Goal: Contribute content: Add original content to the website for others to see

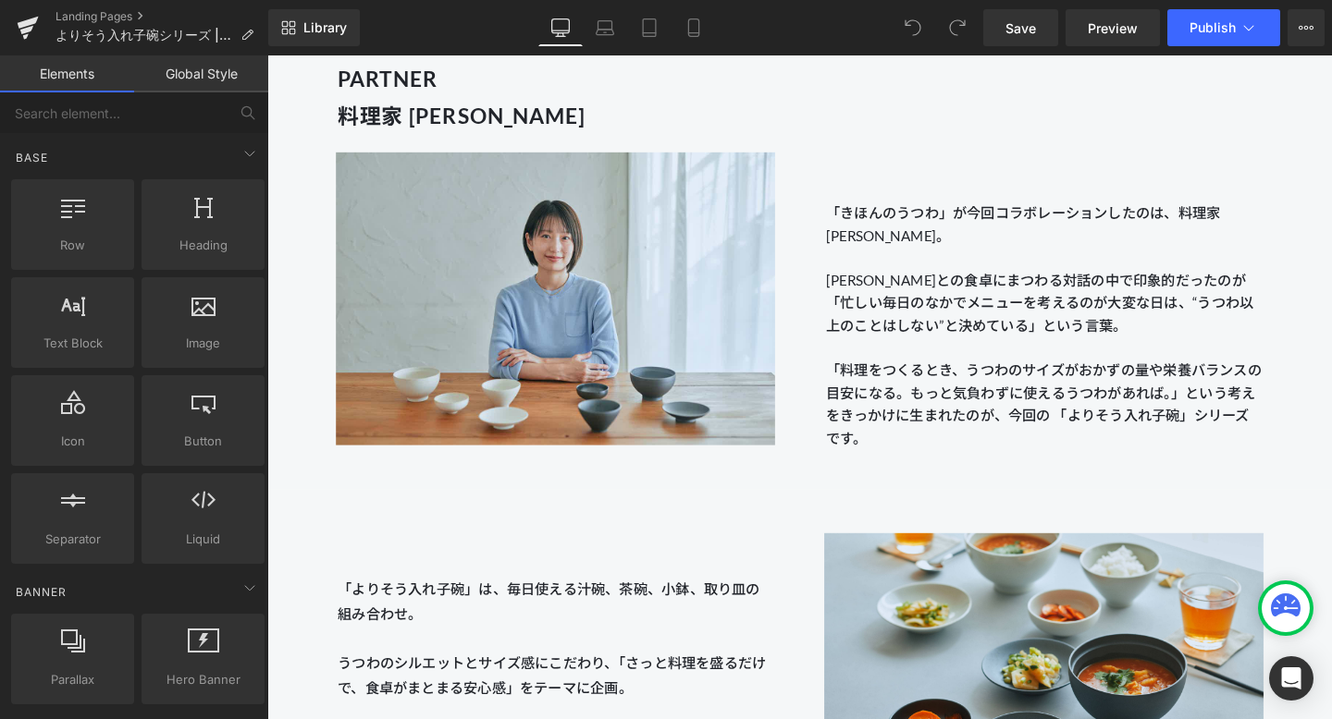
scroll to position [1686, 0]
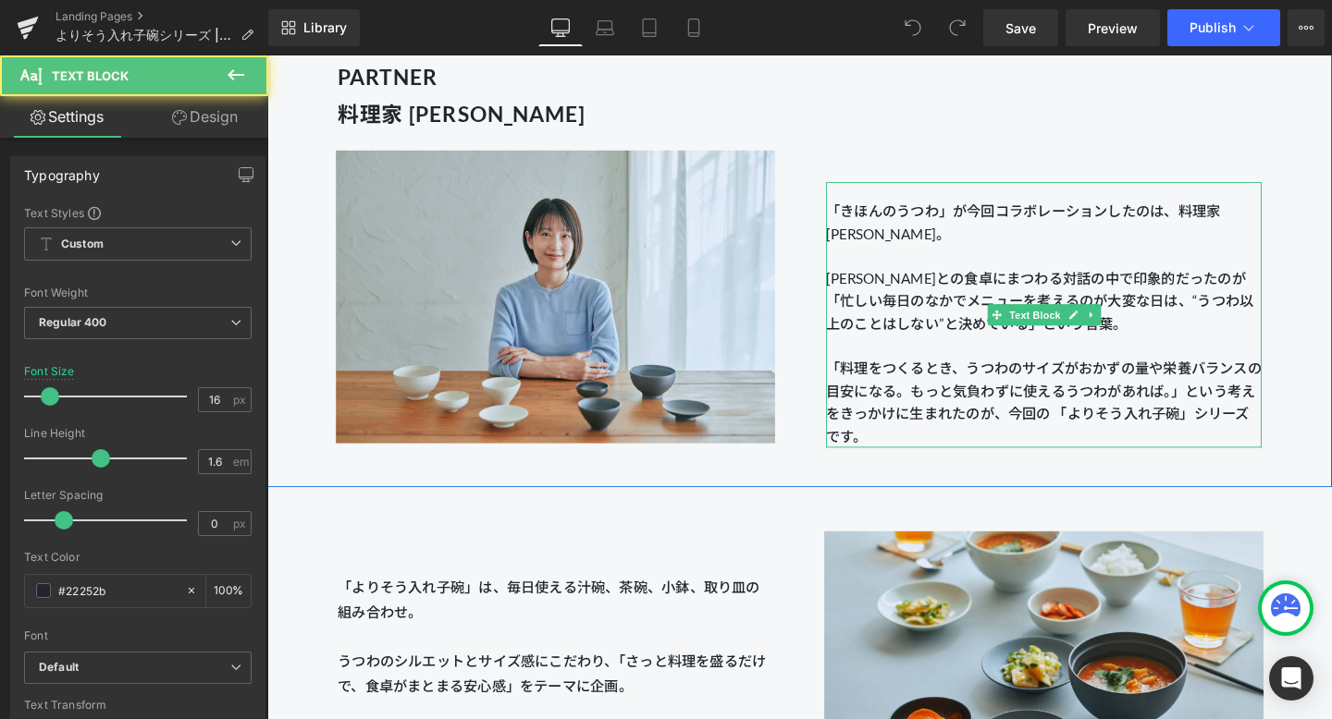
click at [1035, 427] on span "生まれたのが、今回の 「よりそう入れ子碗」シリーズです。" at bounding box center [1076, 444] width 445 height 42
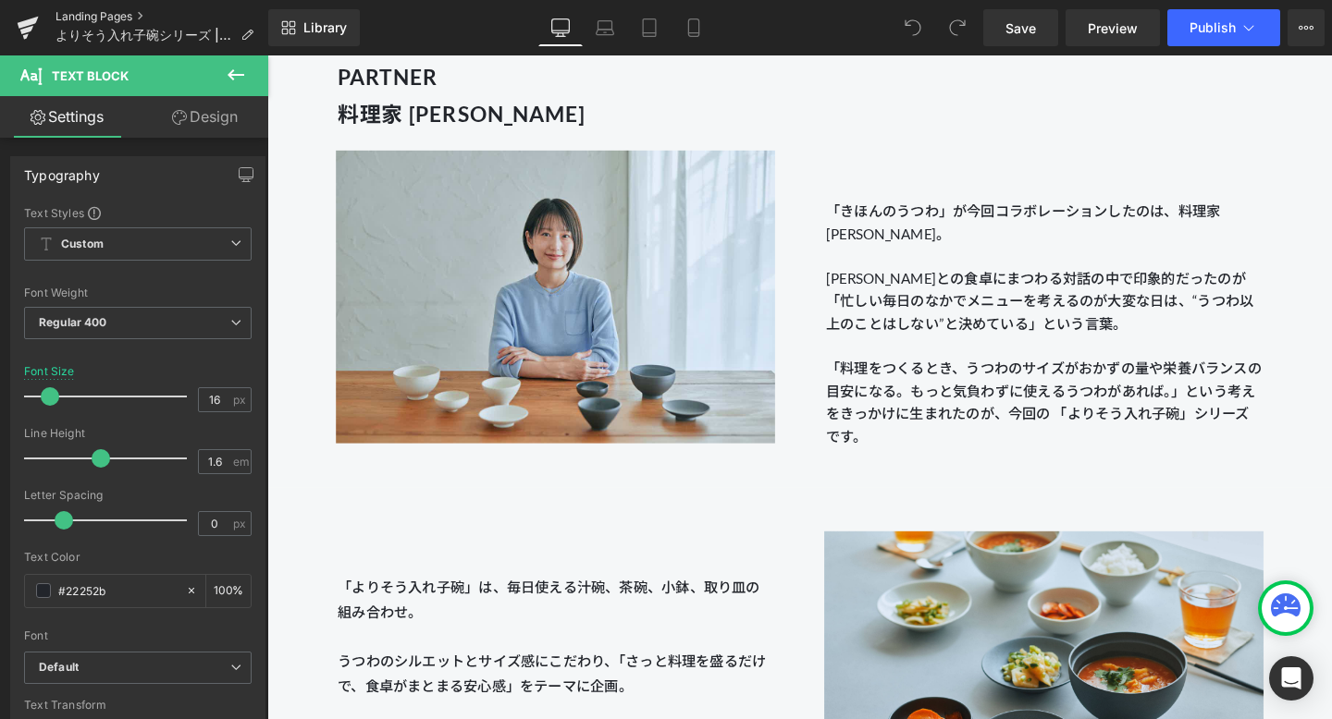
click at [114, 16] on link "Landing Pages" at bounding box center [161, 16] width 213 height 15
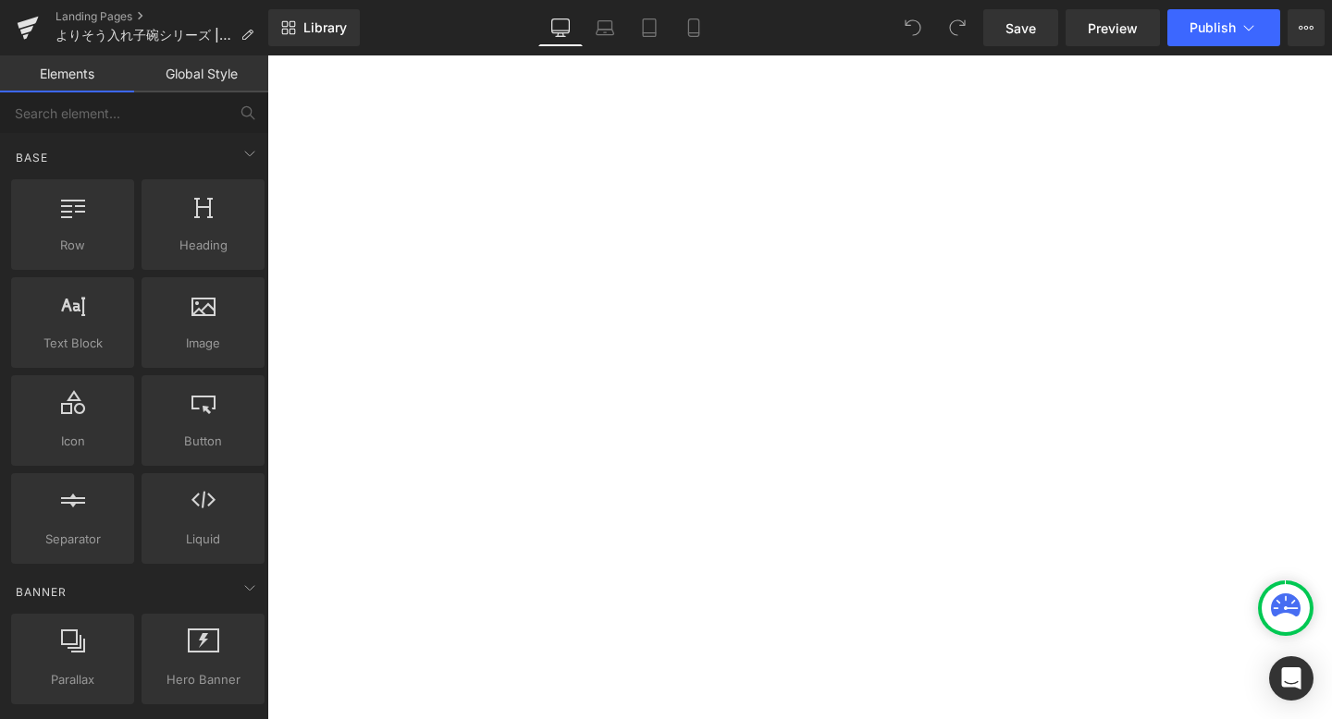
scroll to position [1692, 0]
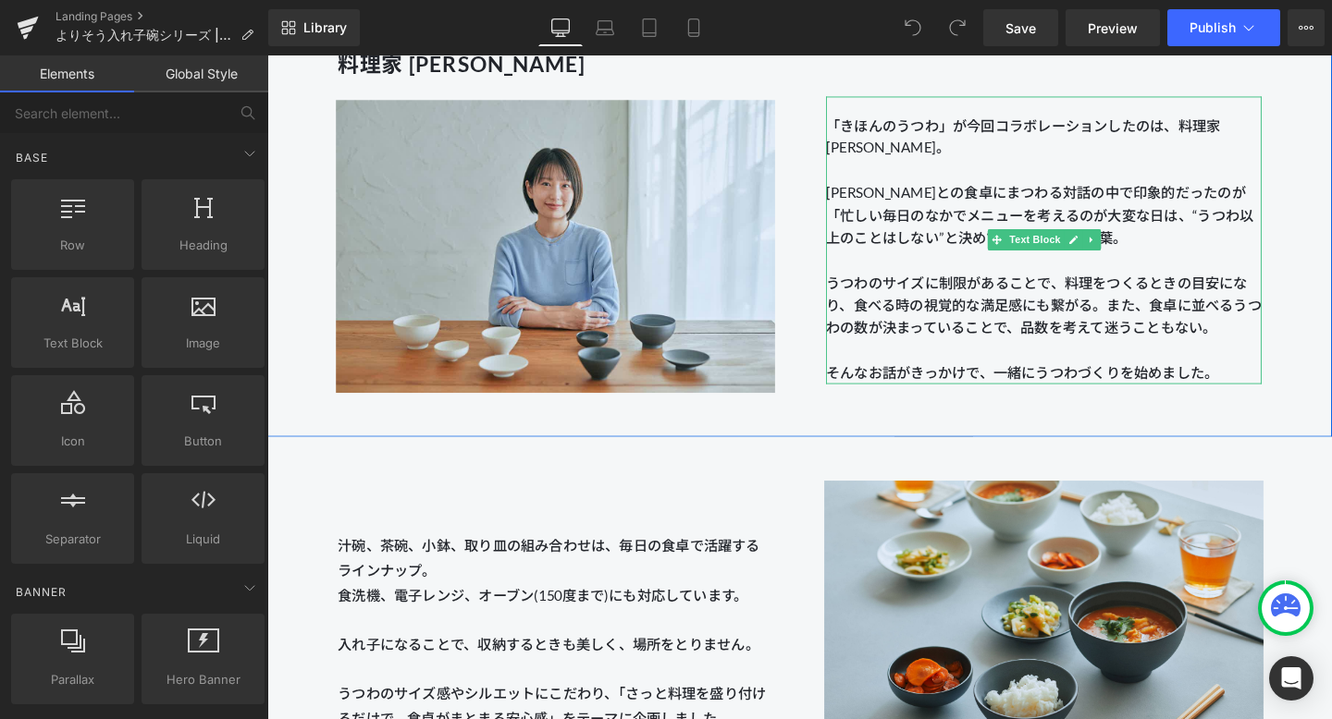
click at [941, 386] on p "そんなお話がきっかけで、一緒にうつわづくりを始めました。" at bounding box center [1083, 389] width 458 height 24
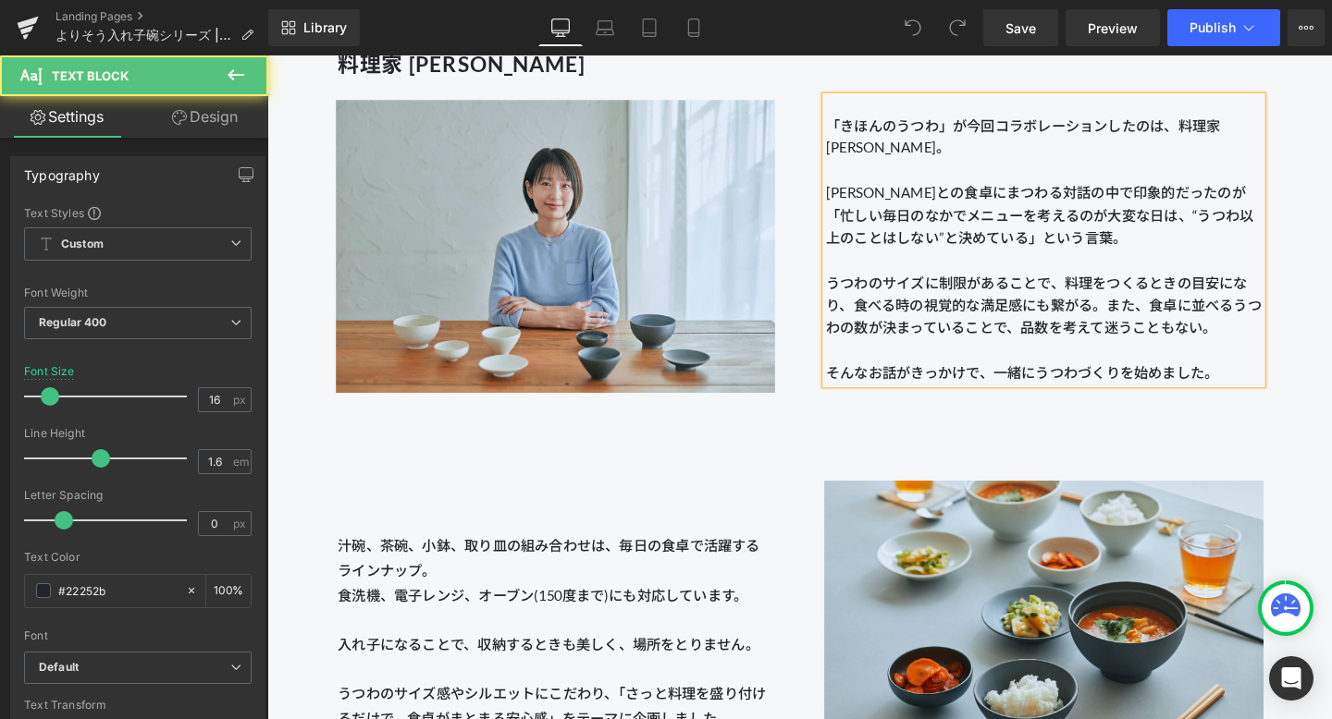
click at [959, 398] on p "そんなお話がきっかけで、一緒にうつわづくりを始めました。" at bounding box center [1083, 389] width 458 height 24
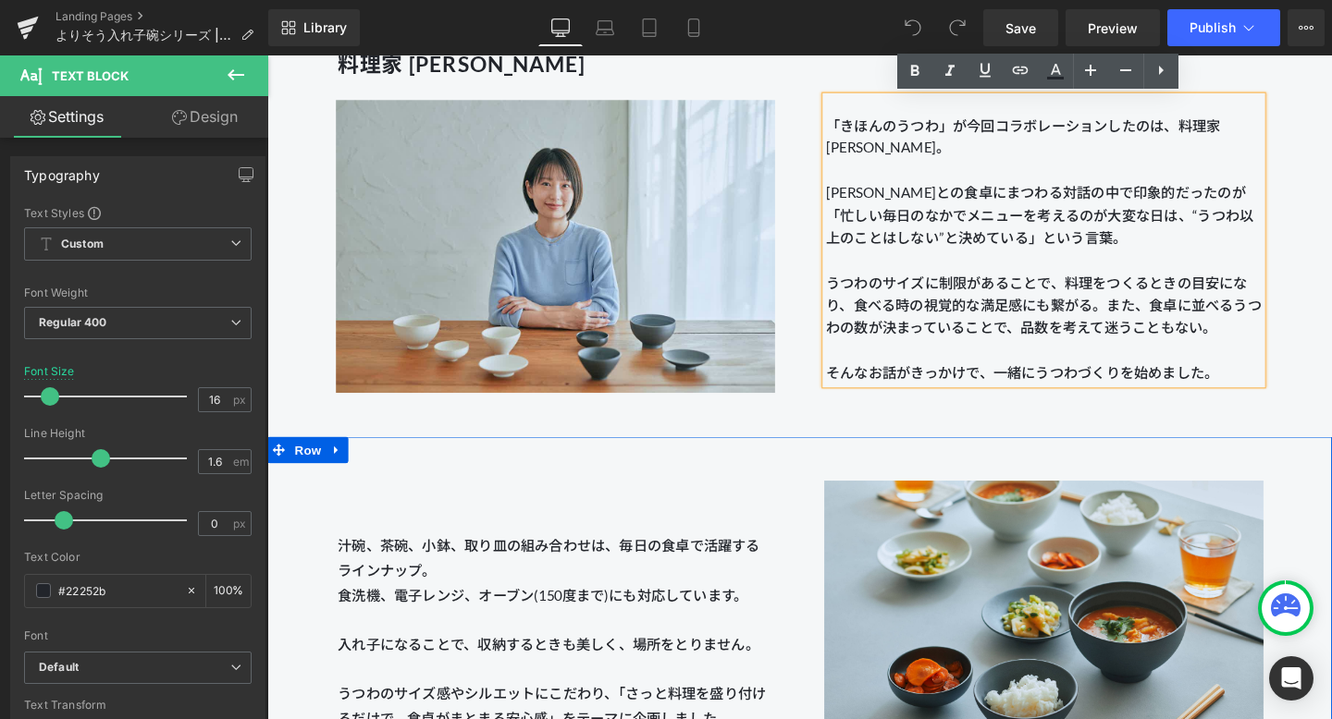
click at [637, 523] on div "汁碗、茶碗、小鉢、取り皿の組み合わせは、毎日の食卓で活躍するラインナップ。 食洗機、電子レンジ、オーブン(150度まで)にも対応しています。 入れ子になること…" at bounding box center [569, 625] width 513 height 281
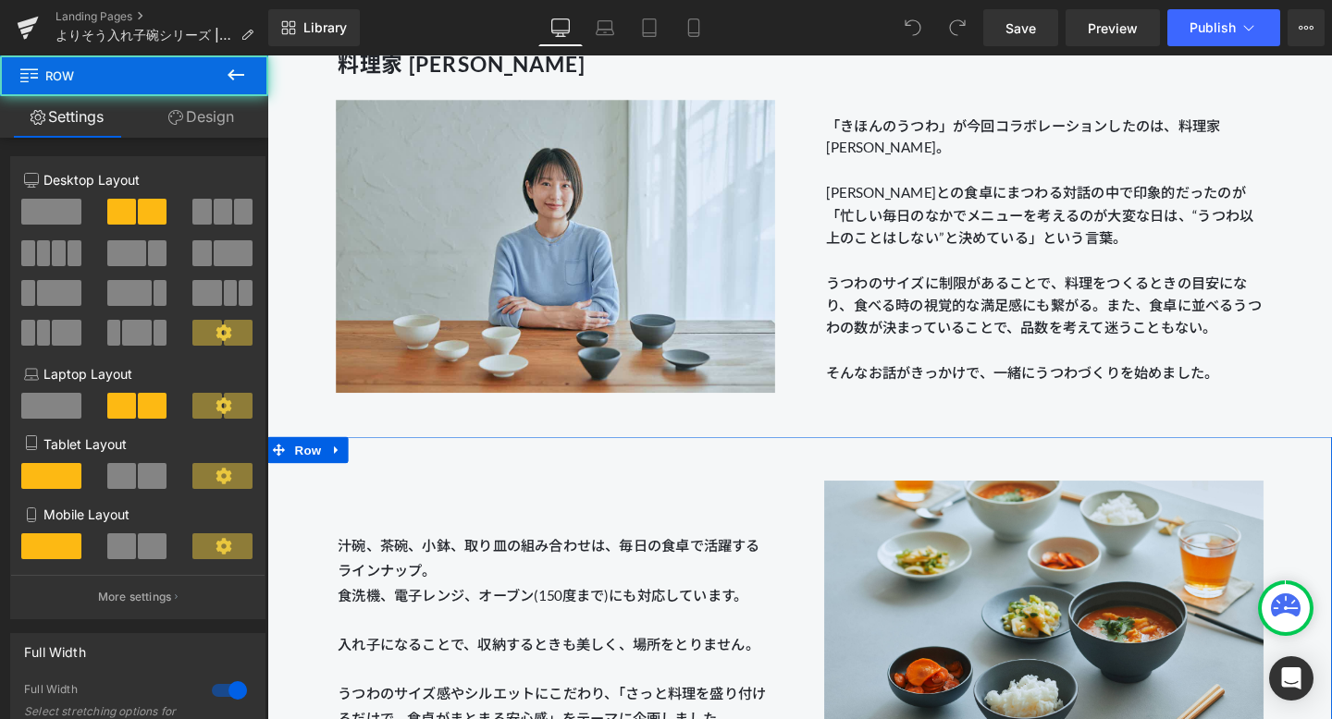
click at [624, 556] on div "汁碗、茶碗、小鉢、取り皿の組み合わせは、毎日の食卓で活躍するラインナップ。 食洗機、電子レンジ、オーブン(150度まで)にも対応しています。 入れ子になること…" at bounding box center [569, 625] width 513 height 281
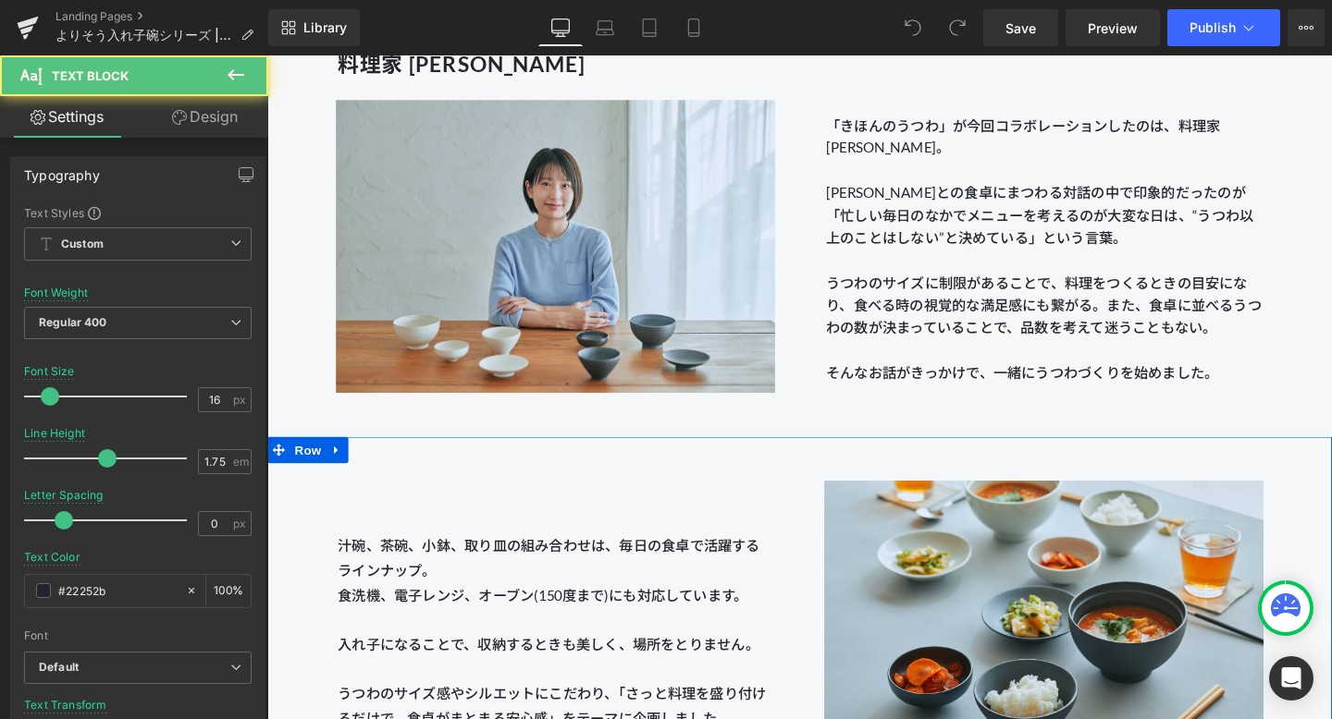
click at [611, 605] on p "汁碗、茶碗、小鉢、取り皿の組み合わせは、毎日の食卓で活躍するラインナップ。 食洗機、電子レンジ、オーブン(150度まで)にも対応しています。 入れ子になること…" at bounding box center [570, 662] width 458 height 207
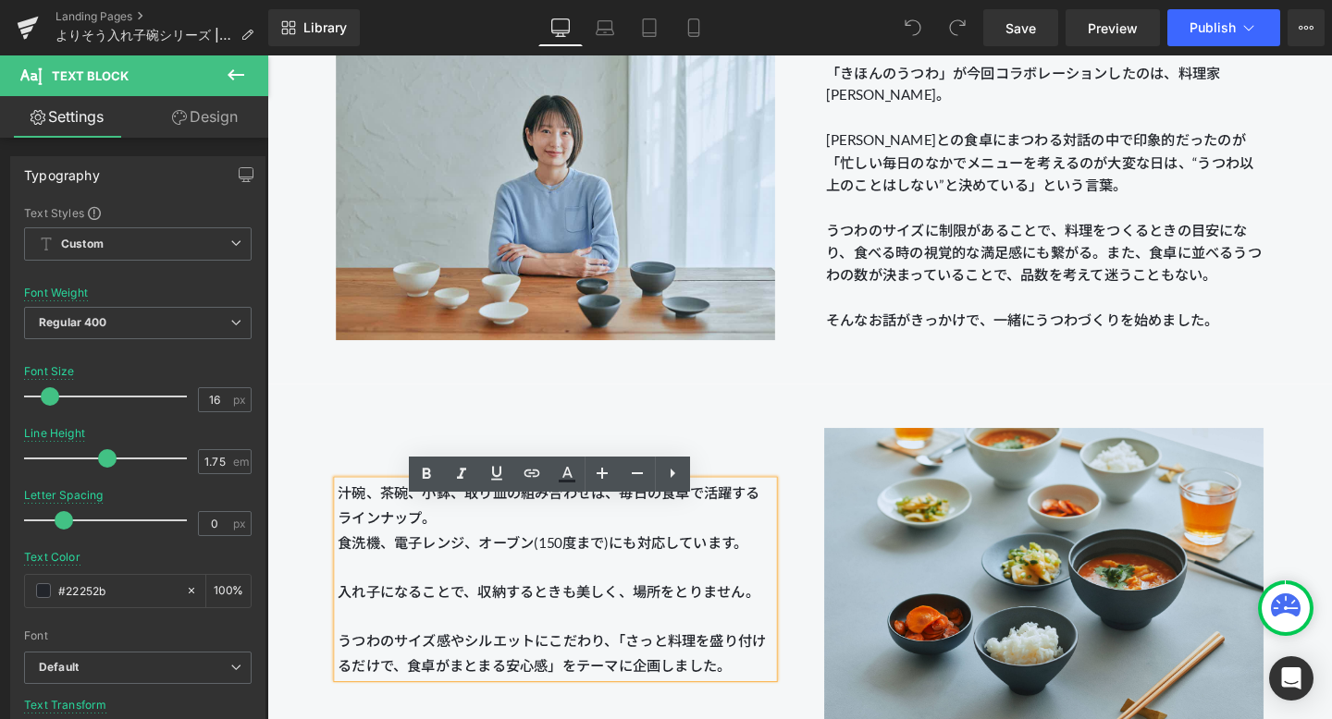
scroll to position [1752, 0]
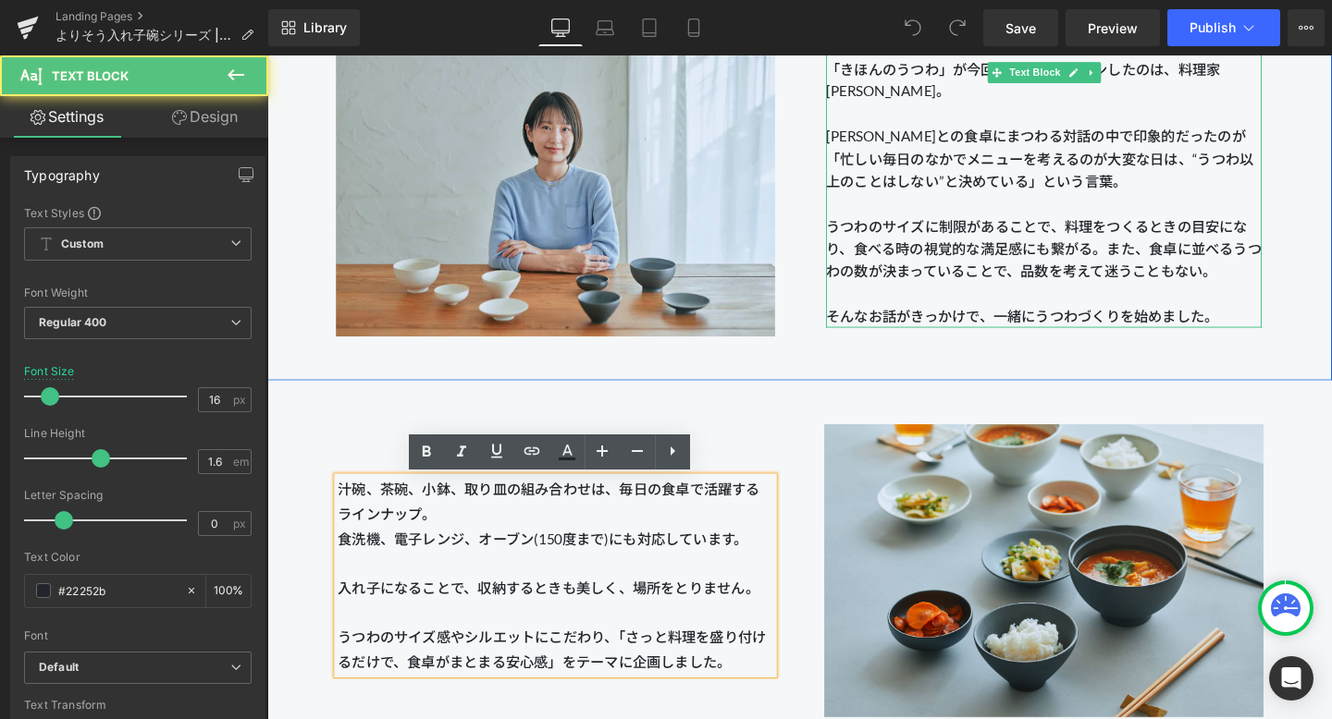
click at [879, 334] on p "そんなお話がきっかけで、一緒にうつわづくりを始めました。" at bounding box center [1083, 330] width 458 height 24
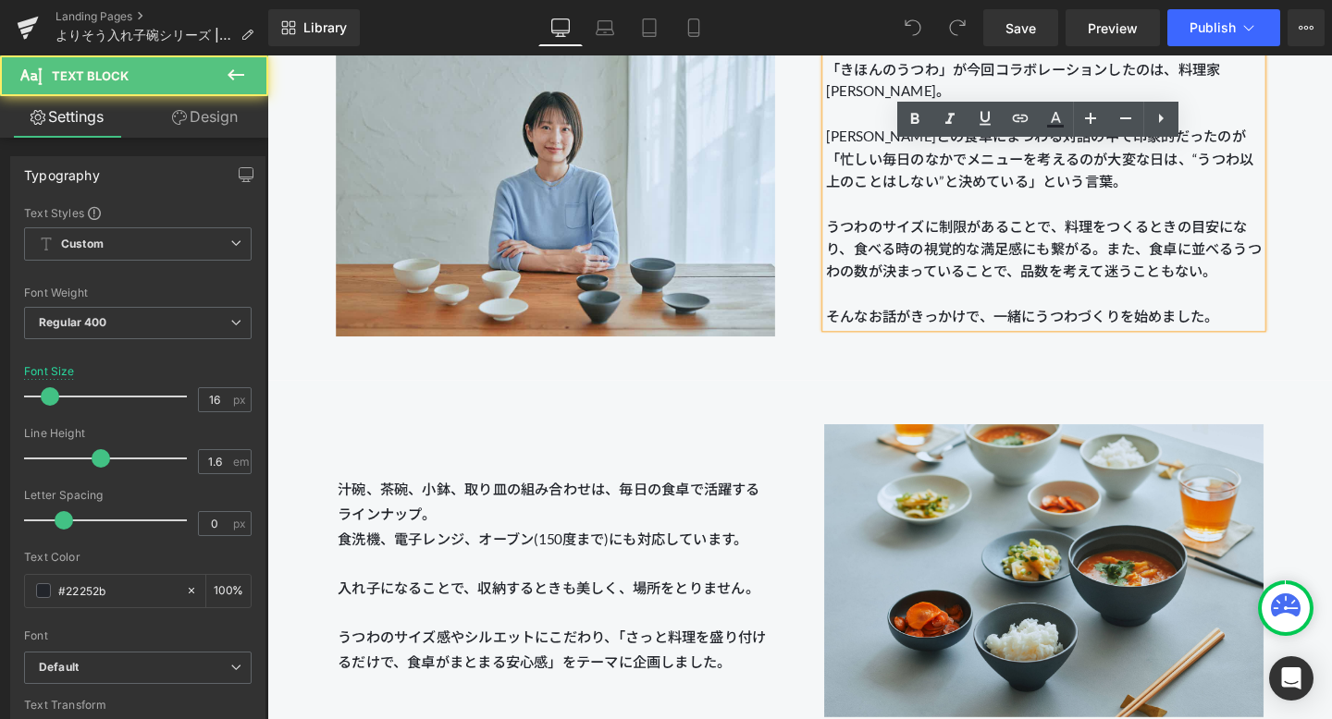
click at [861, 327] on p "そんなお話がきっかけで、一緒にうつわづくりを始めました。" at bounding box center [1083, 330] width 458 height 24
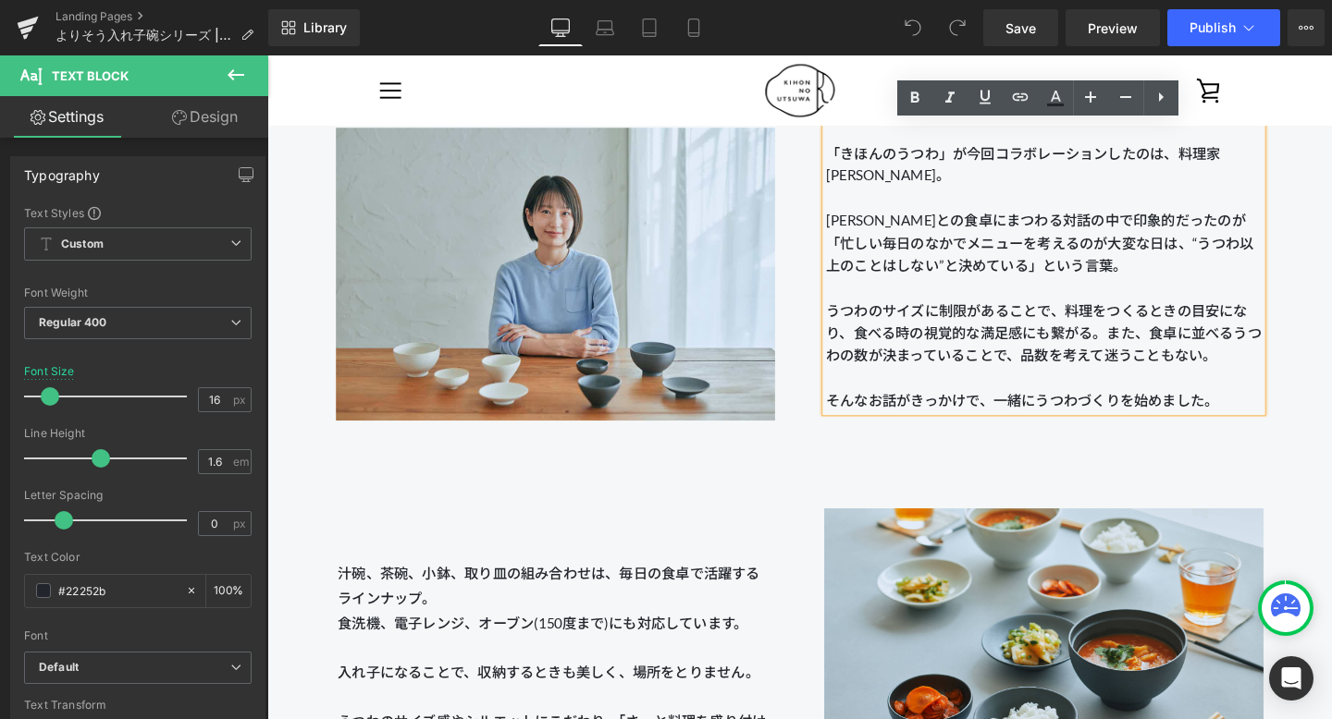
scroll to position [1655, 0]
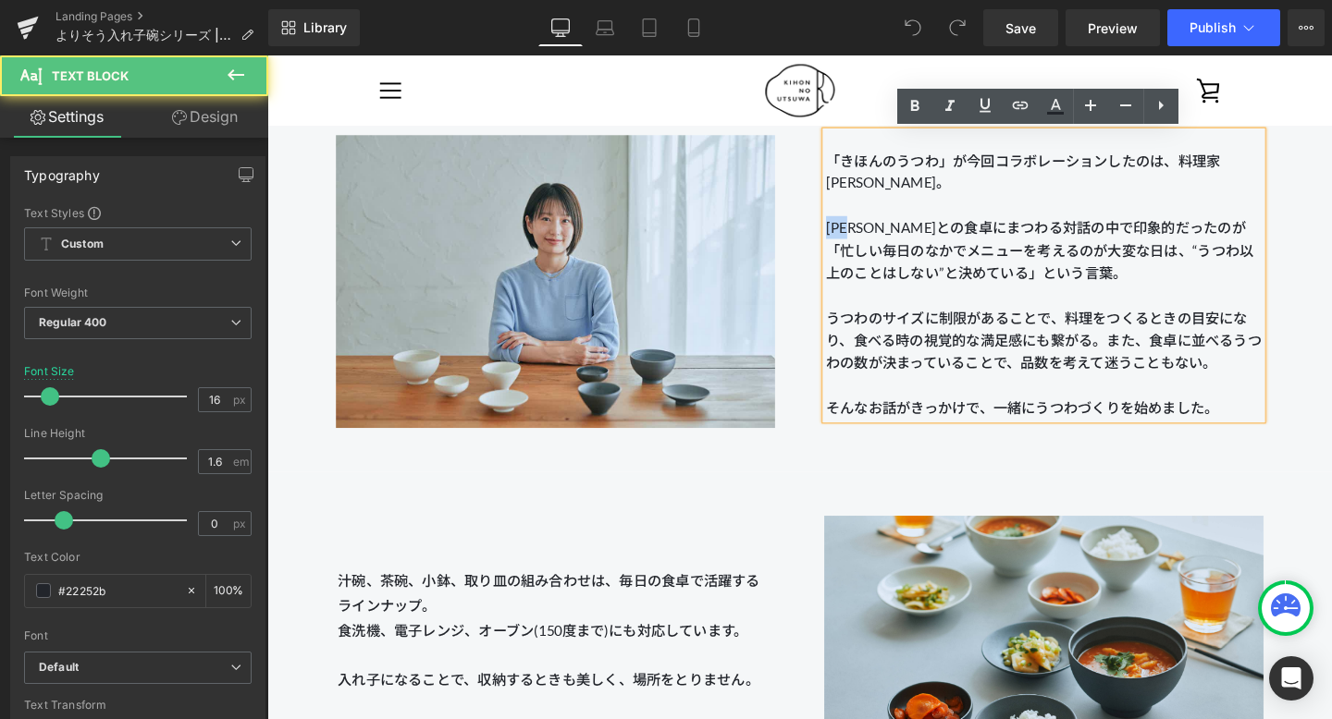
drag, startPoint x: 900, startPoint y: 231, endPoint x: 842, endPoint y: 231, distance: 57.3
click at [842, 231] on div "「きほんのうつわ」が今回コラボレーションしたのは、料理家 長谷川あかりさん。 長谷川あかりさんとの食卓にまつわる対話の中で印象的だったのが「忙しい毎日のなかで…" at bounding box center [1083, 231] width 513 height 413
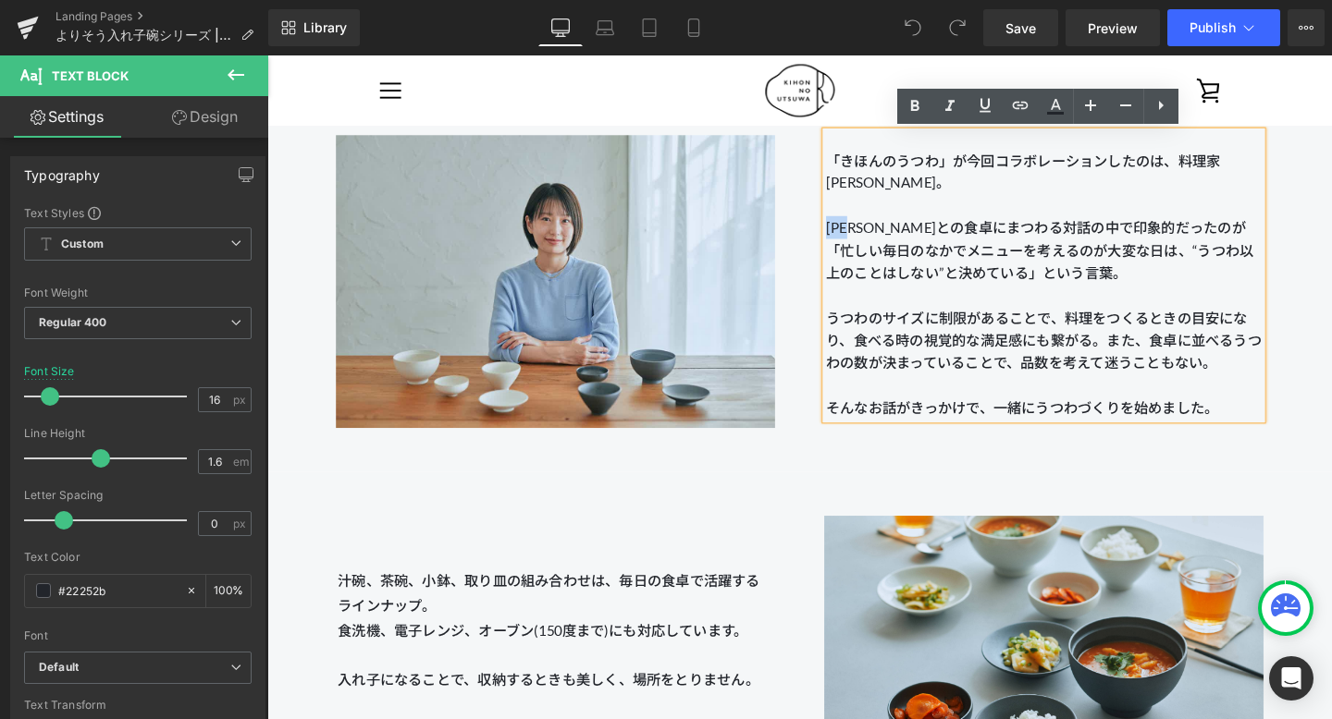
click at [947, 285] on p "[PERSON_NAME]との食卓にまつわる対話の中で印象的だったのが「忙しい毎日のなかでメニューを考えるのが大変な日は、“うつわ以上のことはしない”と決めて…" at bounding box center [1083, 260] width 458 height 71
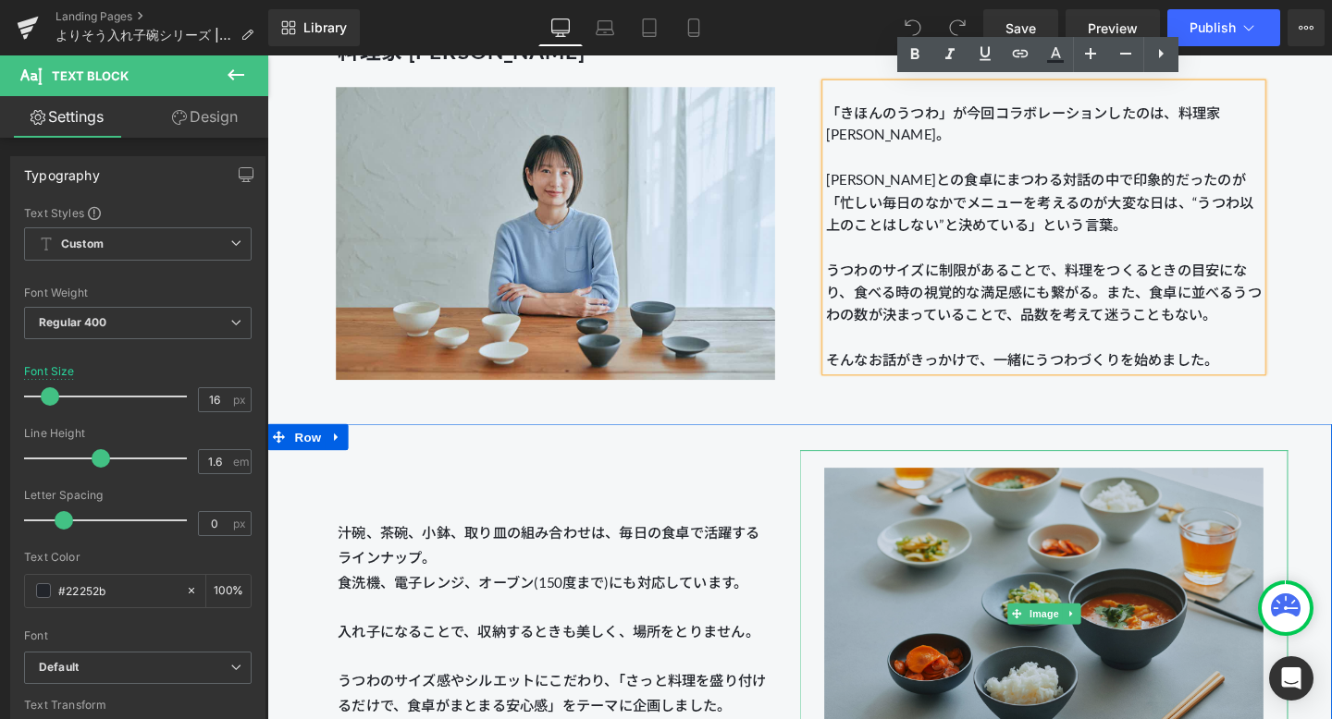
scroll to position [1717, 0]
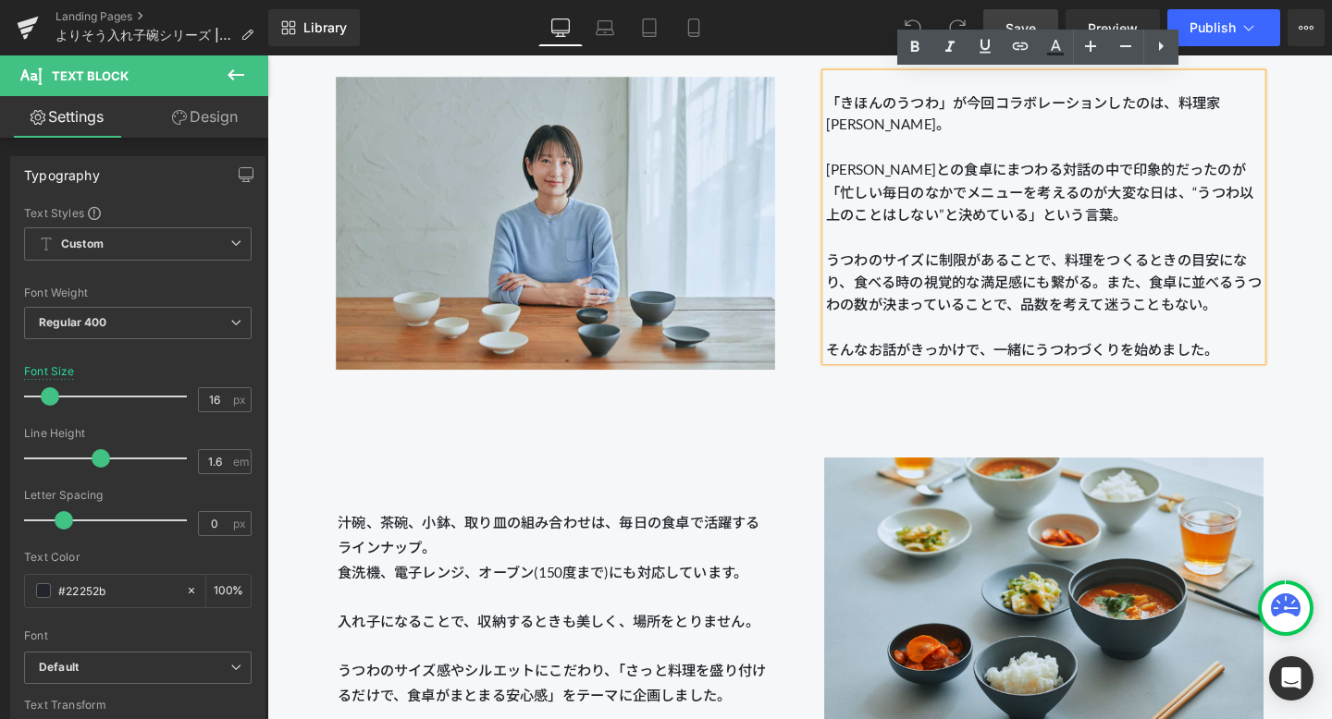
click at [1016, 16] on link "Save" at bounding box center [1020, 27] width 75 height 37
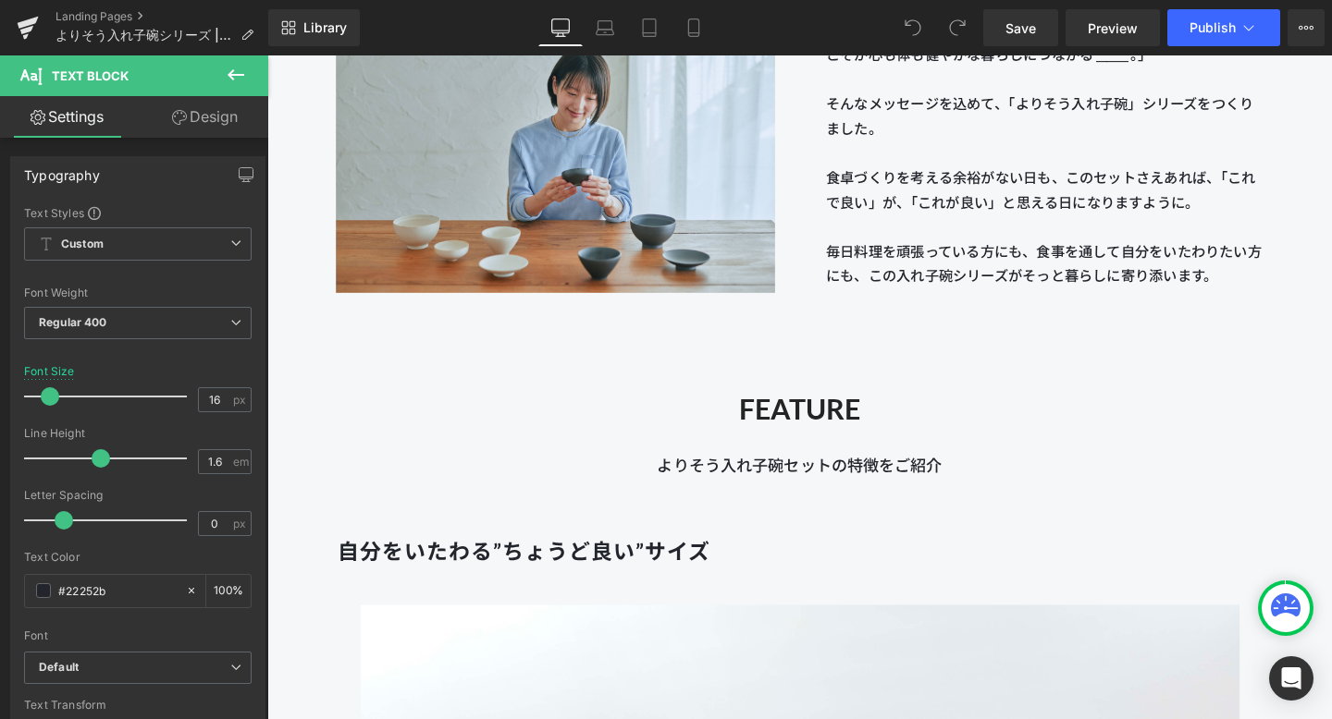
scroll to position [3094, 0]
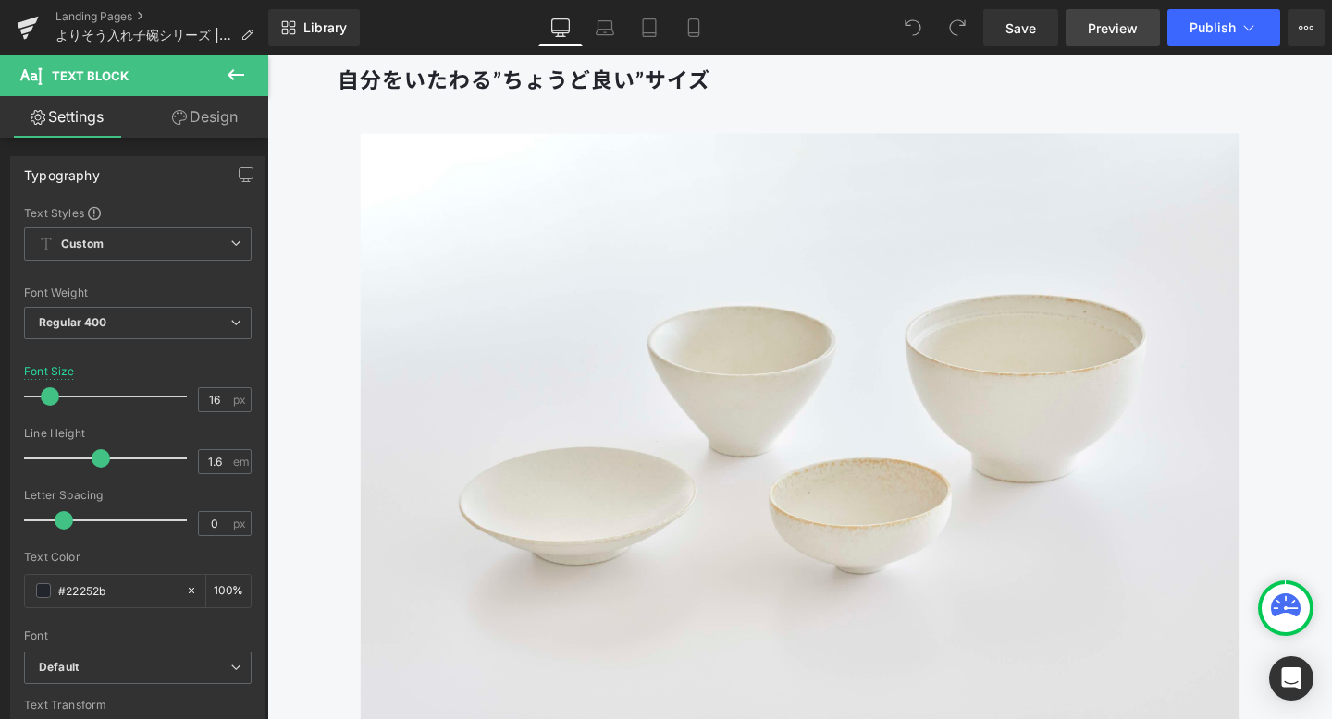
click at [1097, 12] on link "Preview" at bounding box center [1112, 27] width 94 height 37
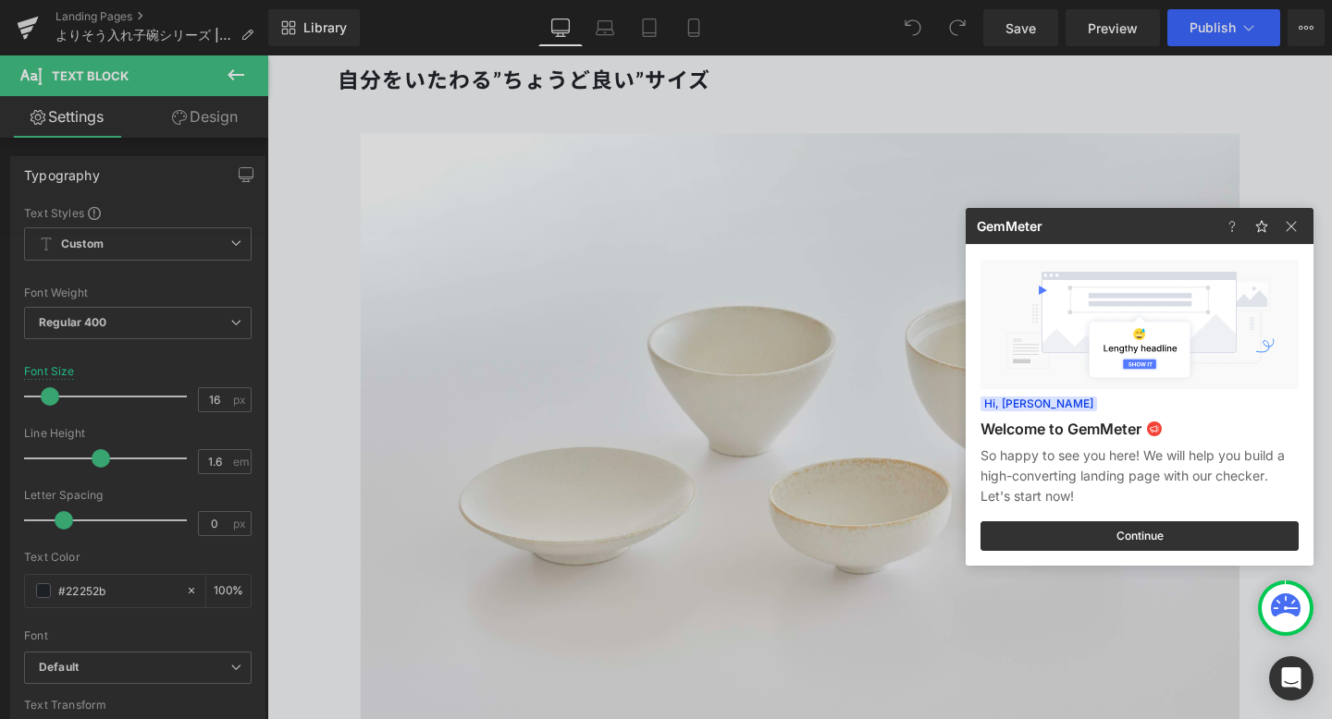
click at [0, 0] on div at bounding box center [0, 0] width 0 height 0
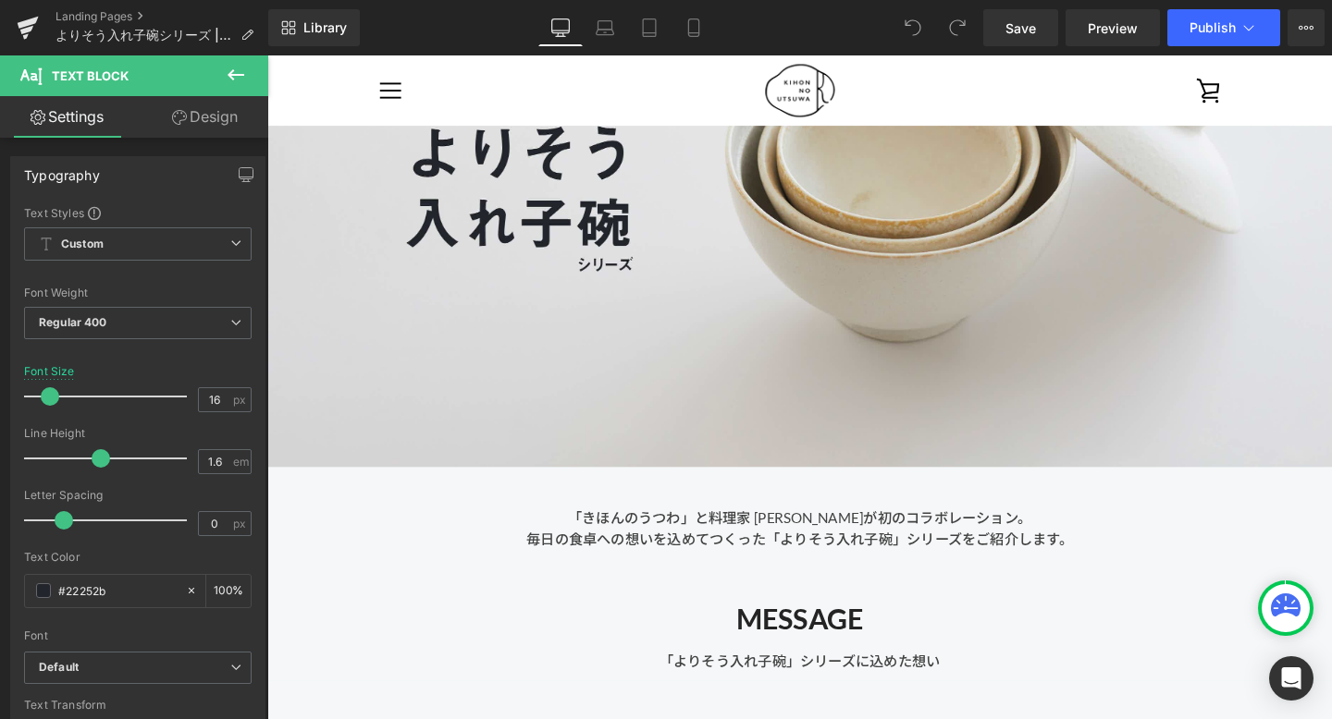
scroll to position [0, 0]
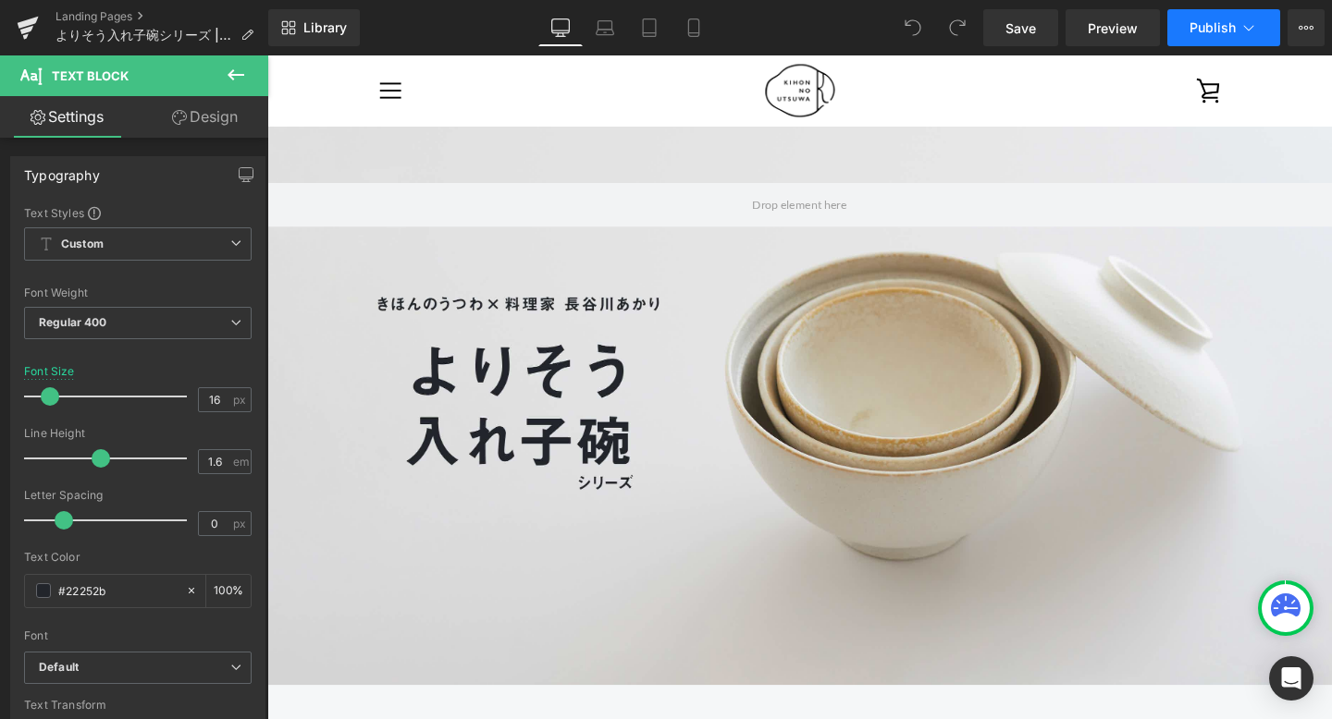
click at [1221, 25] on span "Publish" at bounding box center [1212, 27] width 46 height 15
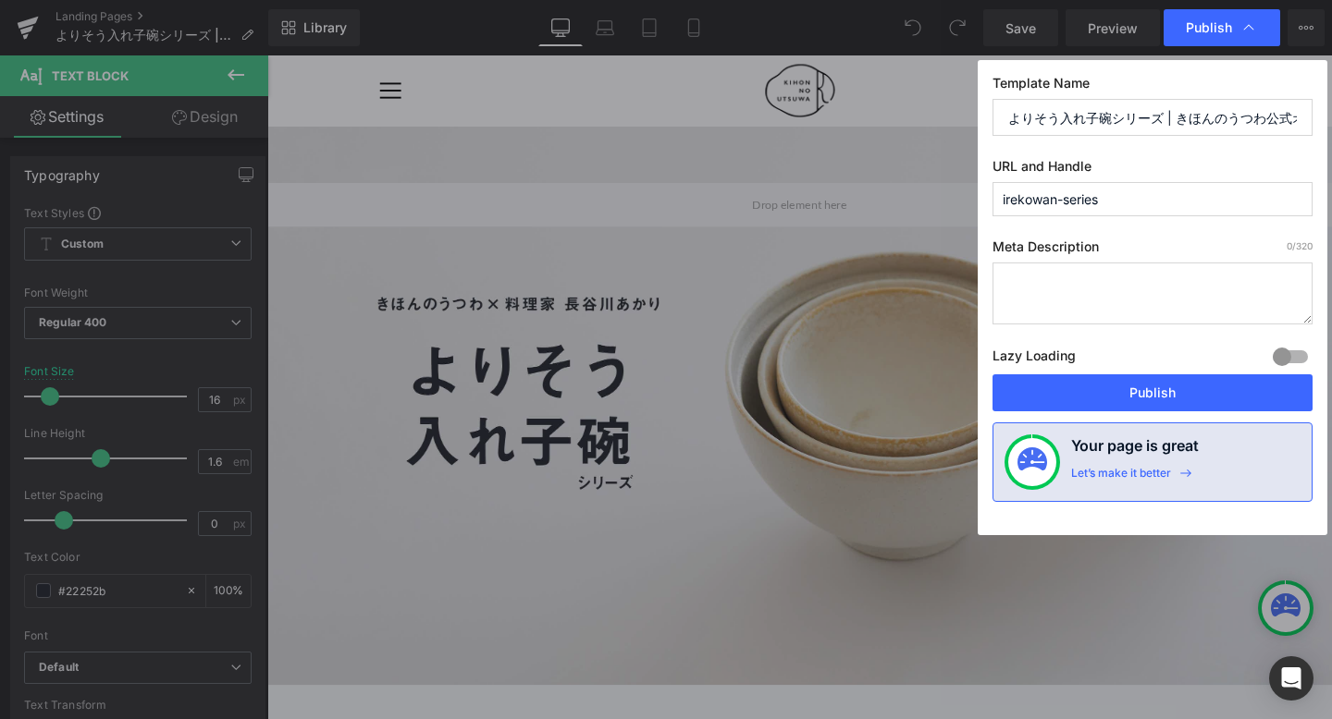
click at [0, 0] on textarea at bounding box center [0, 0] width 0 height 0
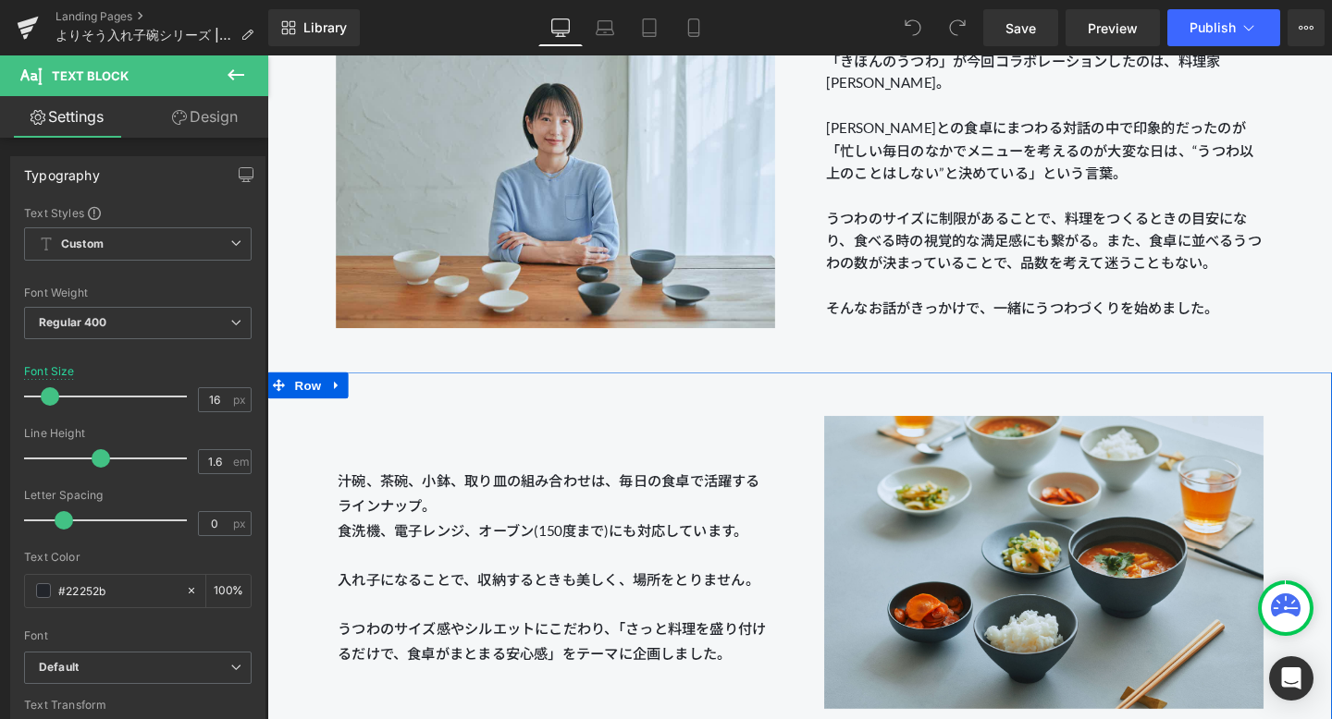
scroll to position [1768, 0]
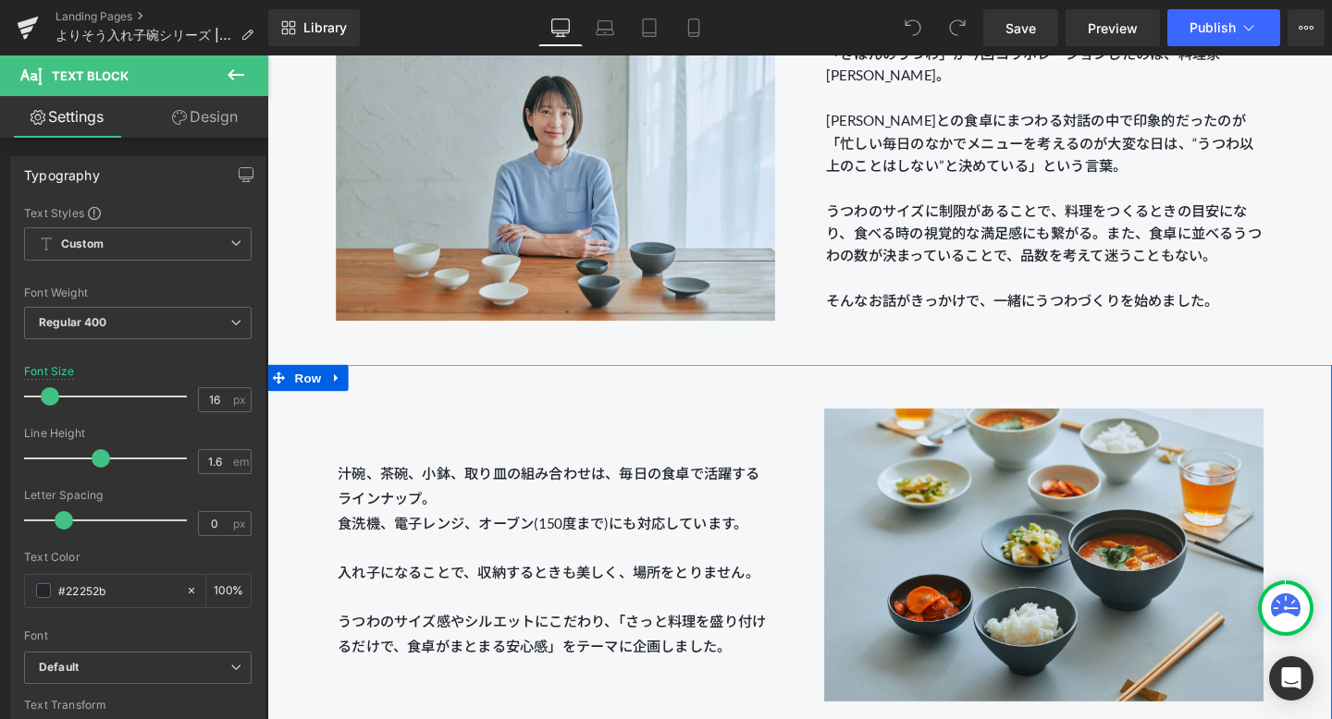
click at [472, 521] on p "汁碗、茶碗、小鉢、取り皿の組み合わせは、毎日の食卓で活躍するラインナップ。 食洗機、電子レンジ、オーブン(150度まで)にも対応しています。 入れ子になること…" at bounding box center [570, 586] width 458 height 207
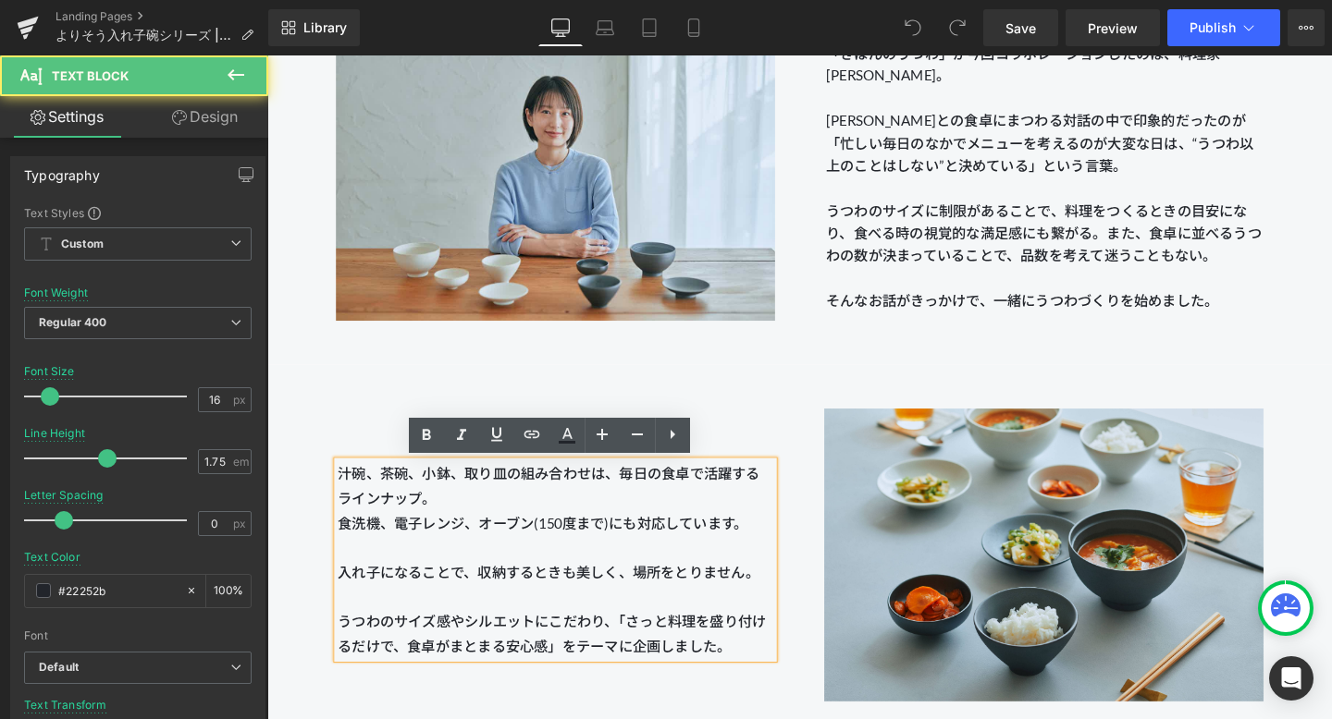
click at [790, 599] on p "汁碗、茶碗、小鉢、取り皿の組み合わせは、毎日の食卓で活躍するラインナップ。 食洗機、電子レンジ、オーブン(150度まで)にも対応しています。 入れ子になること…" at bounding box center [570, 586] width 458 height 207
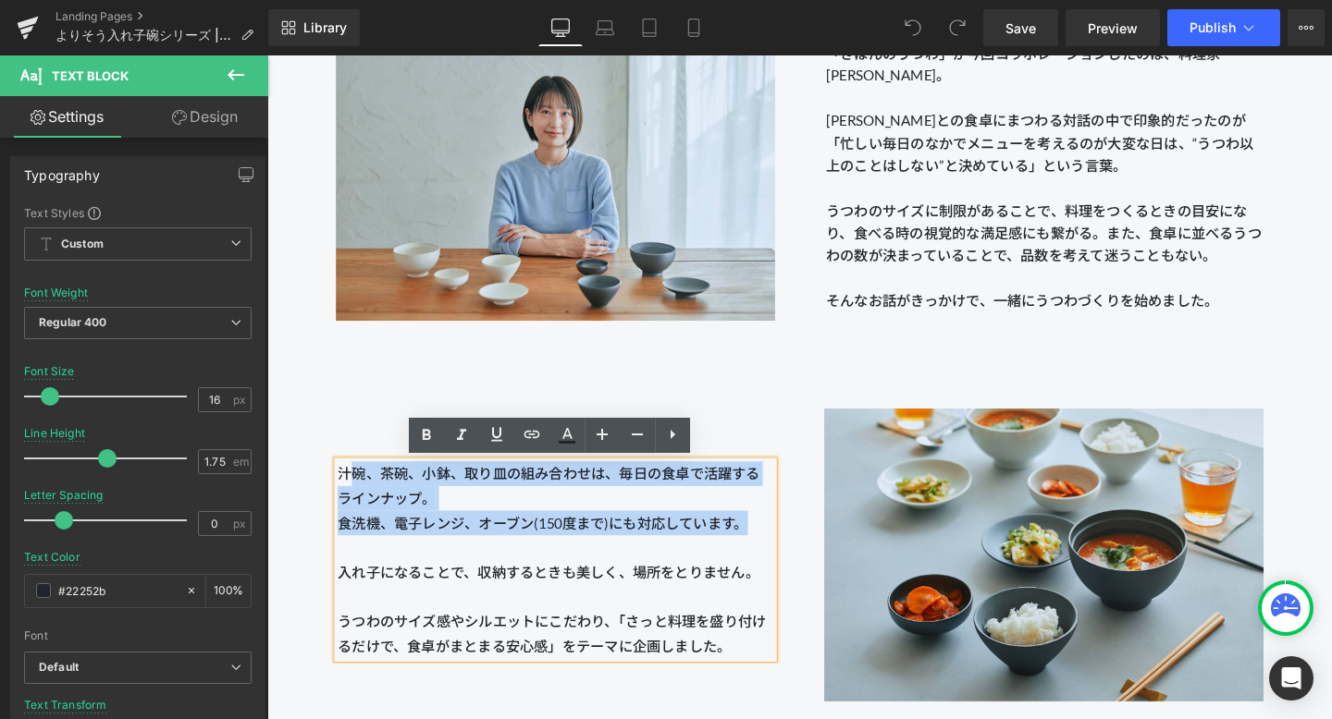
drag, startPoint x: 780, startPoint y: 547, endPoint x: 345, endPoint y: 492, distance: 438.2
click at [345, 492] on p "汁碗、茶碗、小鉢、取り皿の組み合わせは、毎日の食卓で活躍するラインナップ。 食洗機、電子レンジ、オーブン(150度まで)にも対応しています。 入れ子になること…" at bounding box center [570, 586] width 458 height 207
copy span "汁碗、茶碗、小鉢、取り皿の組み合わせは、毎日の食卓で活躍するラインナップ。 食洗機、電子レンジ、オーブン(150度まで)にも対応しています。"
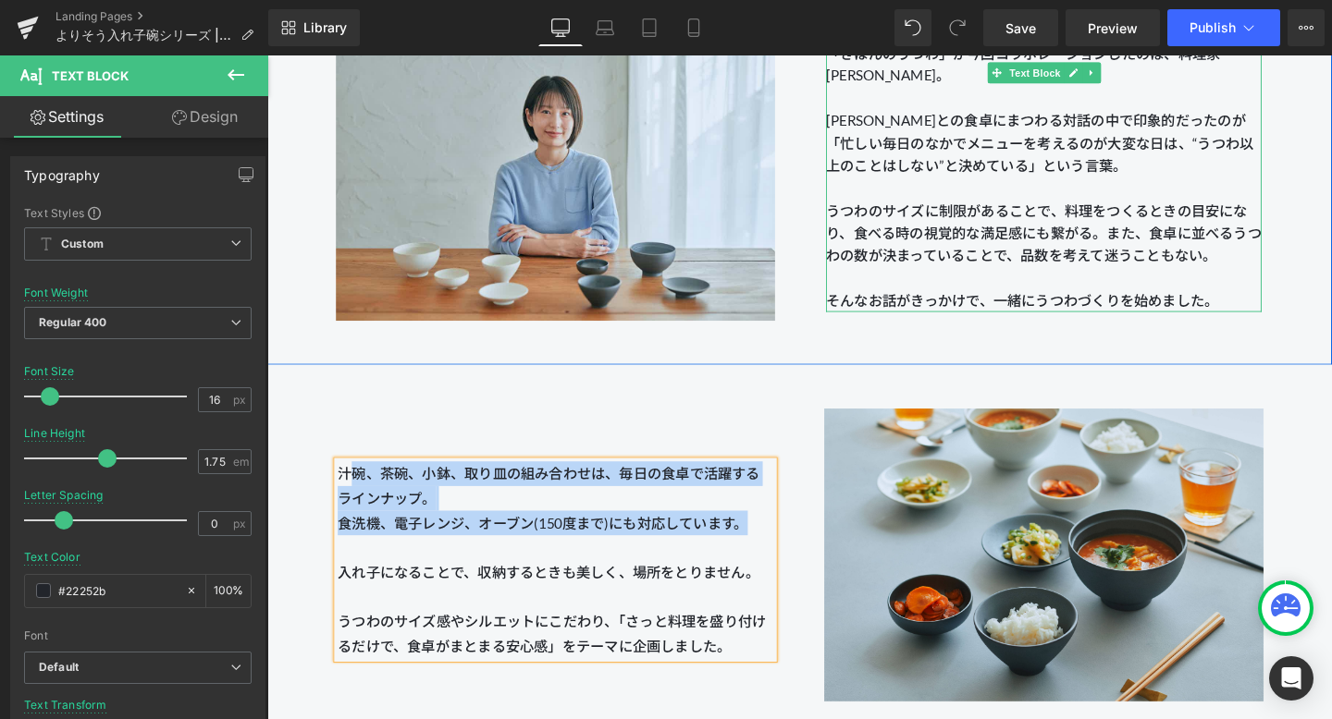
click at [946, 129] on p "[PERSON_NAME]との食卓にまつわる対話の中で印象的だったのが「忙しい毎日のなかでメニューを考えるのが大変な日は、“うつわ以上のことはしない”と決めて…" at bounding box center [1083, 147] width 458 height 71
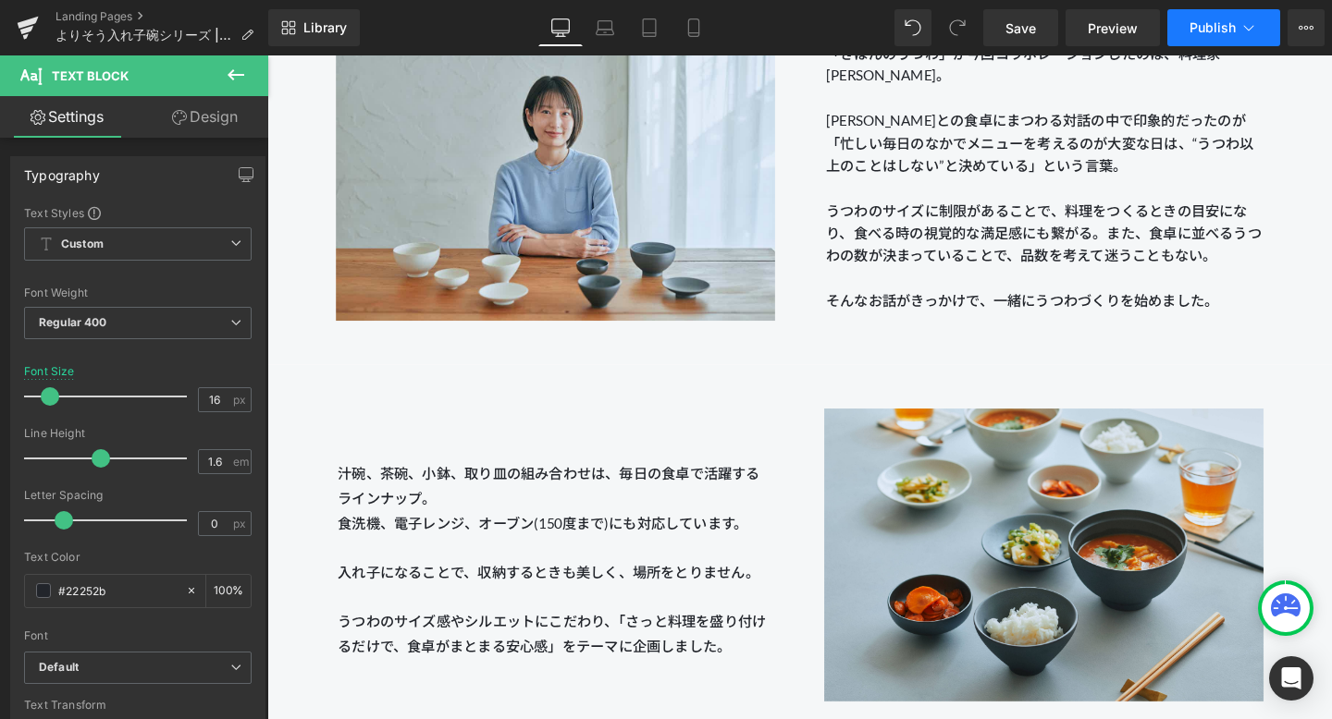
click at [1220, 27] on span "Publish" at bounding box center [1212, 27] width 46 height 15
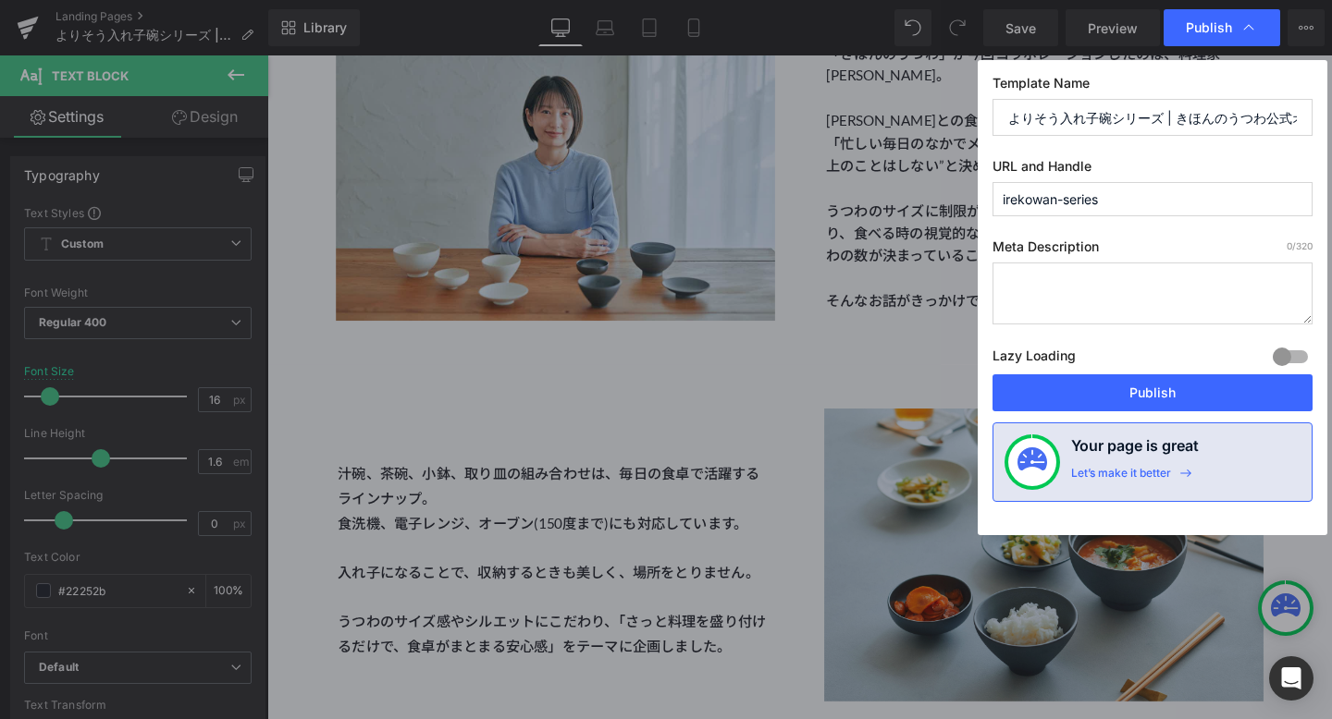
click at [1114, 292] on textarea at bounding box center [1152, 294] width 320 height 62
paste textarea "汁碗、茶碗、小鉢、取り皿の組み合わせは、毎日の食卓で活躍するラインナップ。 食洗機、電子レンジ、オーブン(150度まで)にも対応しています。"
click at [1012, 282] on textarea "汁碗、茶碗、小鉢、取り皿の組み合わせは、毎日の食卓で活躍するラインナップ。 食洗機、電子レンジ、オーブン(150度まで)にも対応しています。" at bounding box center [1152, 294] width 320 height 62
paste textarea "料理家 長谷川あかりコラボレーション"
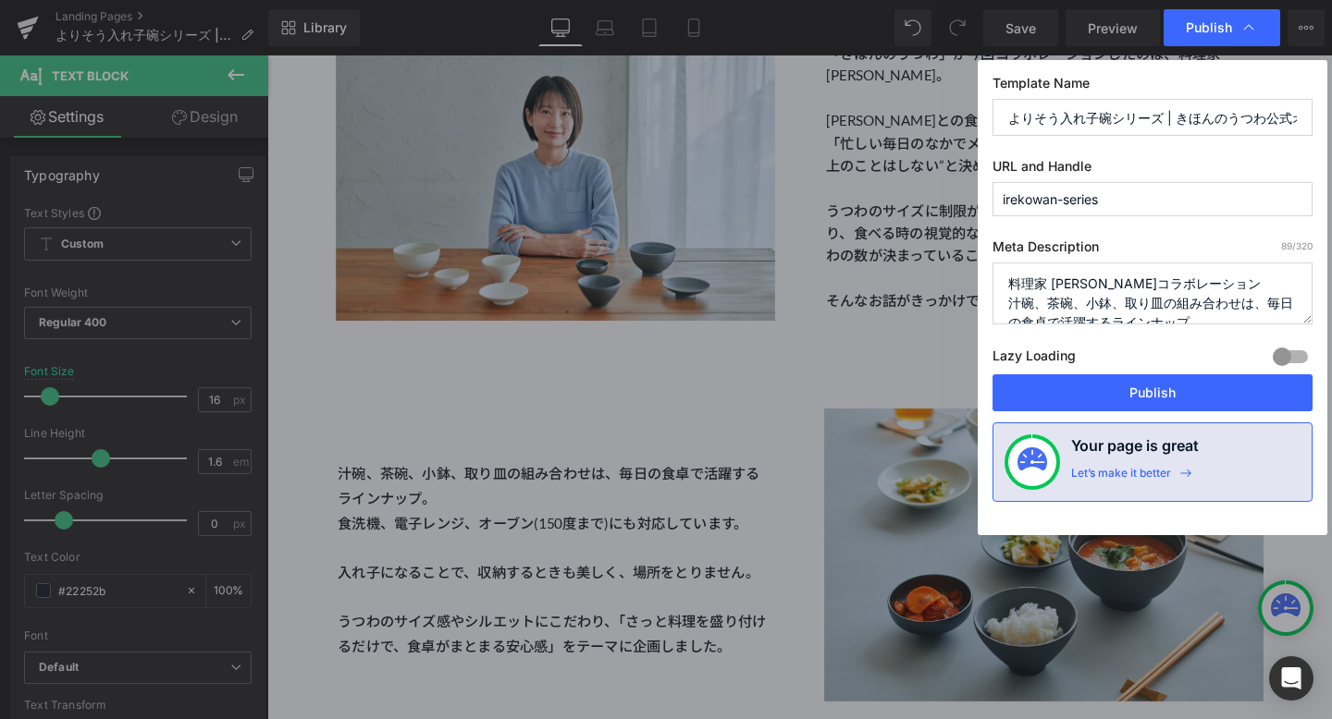
click at [1137, 284] on textarea "料理家 長谷川あかりコラボレーション 汁碗、茶碗、小鉢、取り皿の組み合わせは、毎日の食卓で活躍するラインナップ。 食洗機、電子レンジ、オーブン(150度まで)…" at bounding box center [1152, 294] width 320 height 62
click at [1126, 284] on textarea "料理家 長谷川あかりコラボレーション 汁碗、茶碗、小鉢、取り皿の組み合わせは、毎日の食卓で活躍するラインナップ。 食洗機、電子レンジ、オーブン(150度まで)…" at bounding box center [1152, 294] width 320 height 62
click at [1300, 277] on textarea "料理家 長谷川あかりさんとのコラボレーション 汁碗、茶碗、小鉢、取り皿の組み合わせは、毎日の食卓で活躍するラインナップ。 食洗機、電子レンジ、オーブン(150…" at bounding box center [1152, 294] width 320 height 62
click at [0, 0] on input "よりそう入れ子碗シリーズ | きほんのうつわ公式オンラインショップ" at bounding box center [0, 0] width 0 height 0
click at [1109, 302] on textarea "料理家 長谷川あかりさんとのコラボレーションにより生まれた「」 汁碗、茶碗、小鉢、取り皿の組み合わせは、毎日の食卓で活躍するラインナップ。 食洗機、電子レンジ…" at bounding box center [1152, 294] width 320 height 62
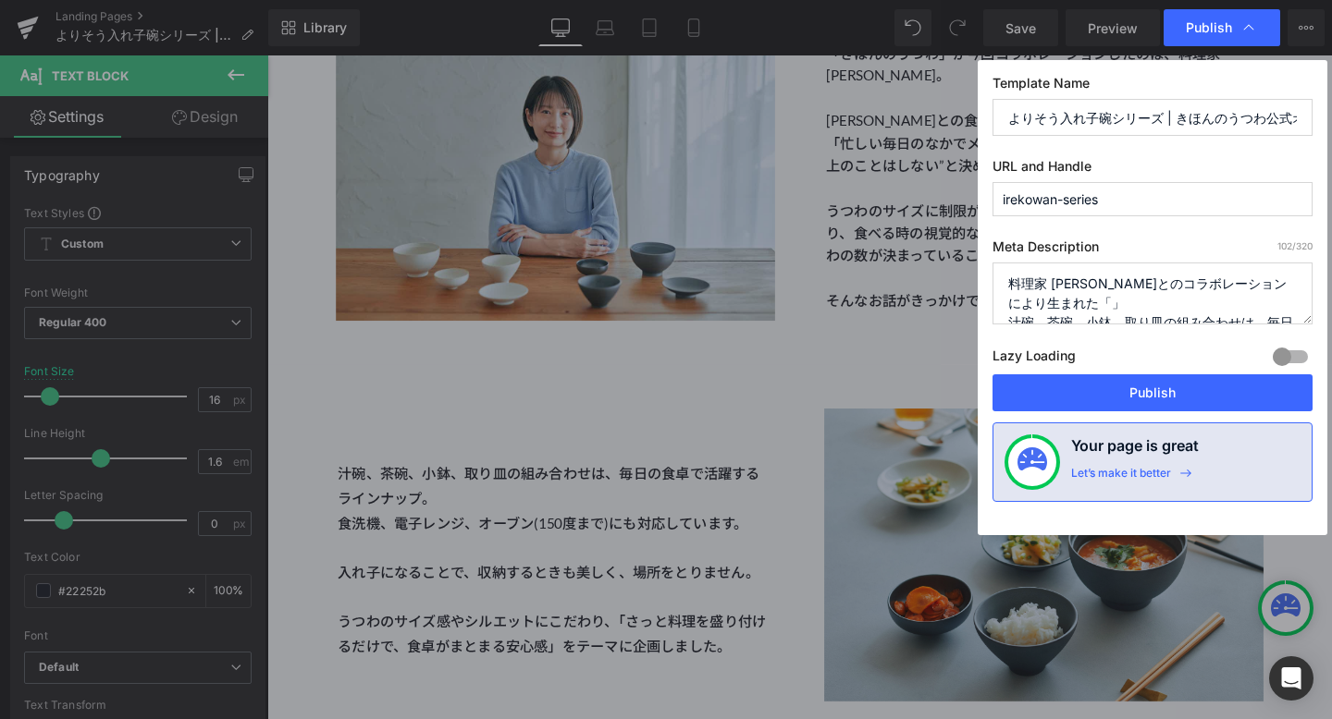
drag, startPoint x: 1096, startPoint y: 301, endPoint x: 1138, endPoint y: 301, distance: 42.5
click at [1138, 301] on textarea "料理家 長谷川あかりさんとのコラボレーションにより生まれた「」 汁碗、茶碗、小鉢、取り皿の組み合わせは、毎日の食卓で活躍するラインナップ。 食洗機、電子レンジ…" at bounding box center [1152, 294] width 320 height 62
paste textarea "050 5358 5758"
click at [1116, 303] on textarea "料理家 長谷川あかりさんとのコラボレーションにより生まれた「」 汁碗、茶碗、小鉢、取り皿の組み合わせは、毎日の食卓で活躍するラインナップ。 食洗機、電子レンジ…" at bounding box center [1152, 294] width 320 height 62
drag, startPoint x: 1011, startPoint y: 117, endPoint x: 1158, endPoint y: 115, distance: 147.1
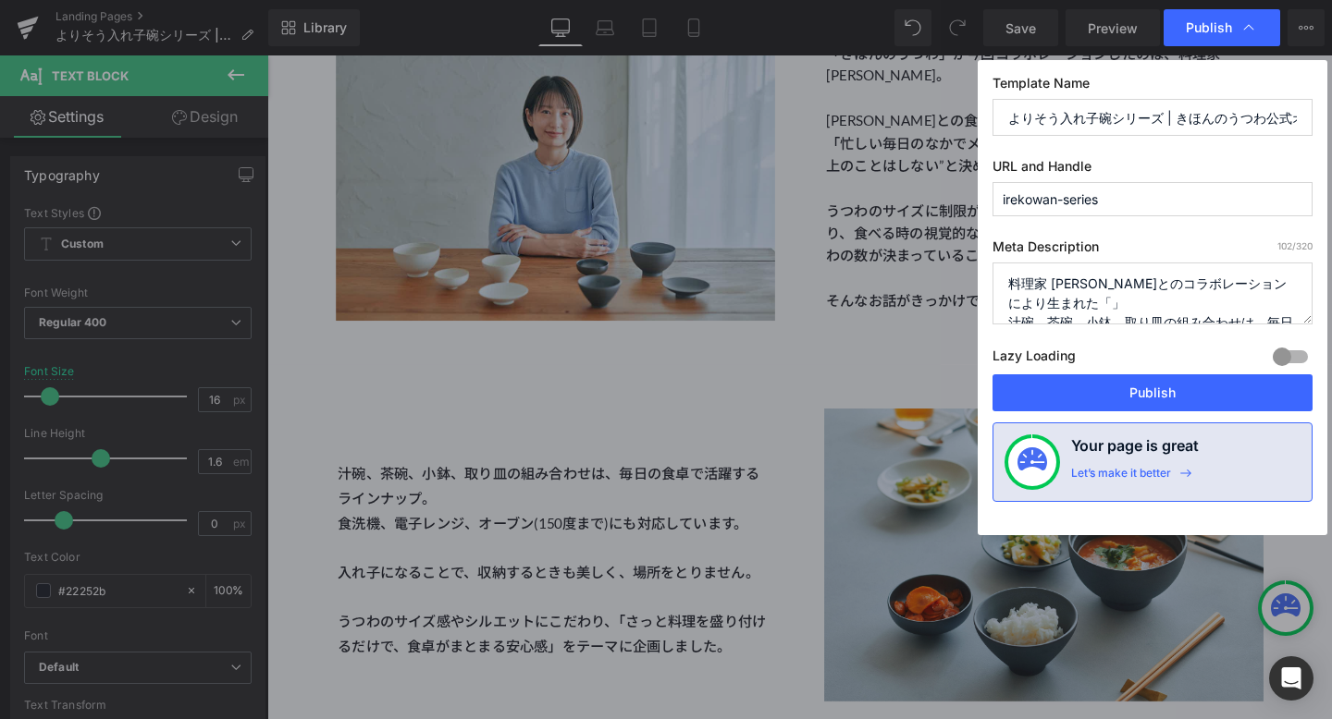
click at [0, 0] on input "よりそう入れ子碗シリーズ | きほんのうつわ公式オンラインショップ" at bounding box center [0, 0] width 0 height 0
click at [1112, 299] on textarea "料理家 長谷川あかりさんとのコラボレーションにより生まれた「」 汁碗、茶碗、小鉢、取り皿の組み合わせは、毎日の食卓で活躍するラインナップ。 食洗機、電子レンジ…" at bounding box center [1152, 294] width 320 height 62
paste textarea "りそう入れ子碗シリーズ"
drag, startPoint x: 1218, startPoint y: 301, endPoint x: 1260, endPoint y: 300, distance: 41.6
click at [1260, 300] on textarea "料理家 長谷川あかりさんとのコラボレーションにより生まれた「よりそう入れ子碗シリーズ」 汁碗、茶碗、小鉢、取り皿の組み合わせは、毎日の食卓で活躍するラインナッ…" at bounding box center [1152, 294] width 320 height 62
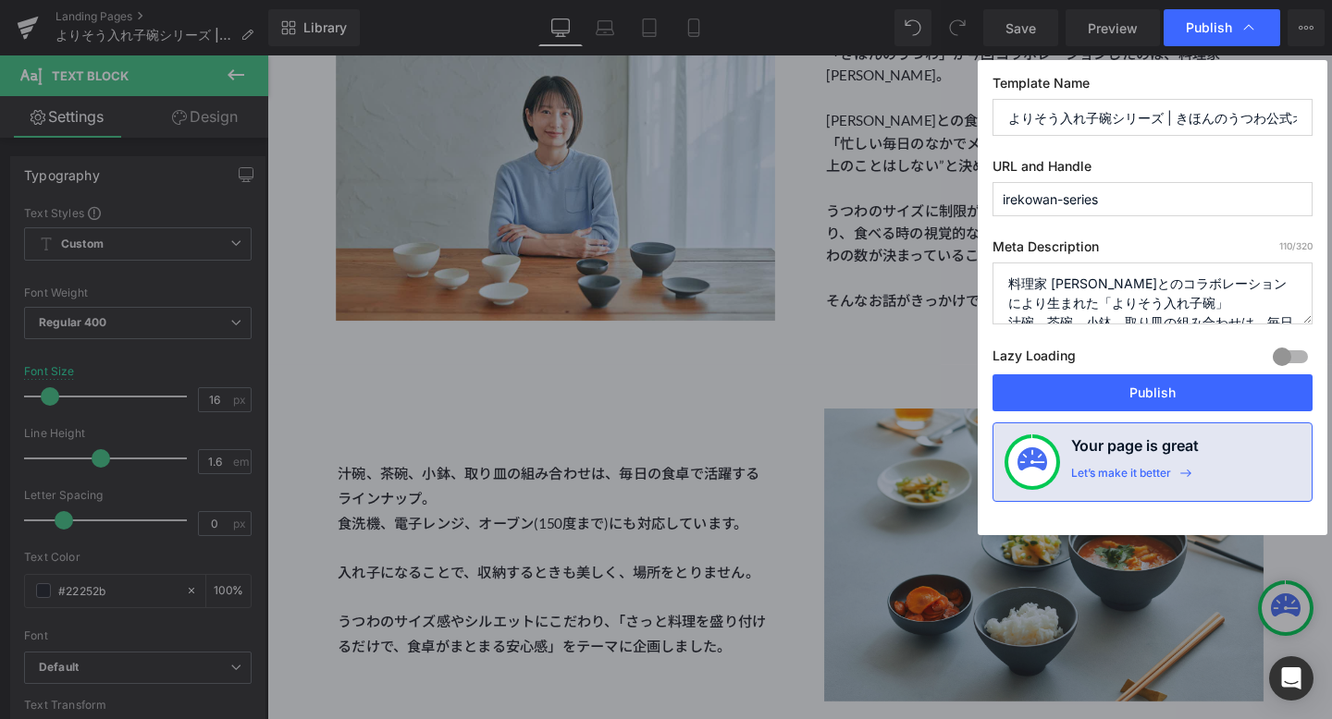
click at [1257, 301] on textarea "料理家 長谷川あかりさんとのコラボレーションにより生まれた「よりそう入れ子碗」 汁碗、茶碗、小鉢、取り皿の組み合わせは、毎日の食卓で活躍するラインナップ。 食…" at bounding box center [1152, 294] width 320 height 62
paste textarea "シリーズ"
click at [1200, 288] on textarea "料理家 長谷川あかりさんとのコラボレーションにより生まれた「よりそう入れ子碗」シリーズ。 汁碗、茶碗、小鉢、取り皿の組み合わせは、毎日の食卓で活躍するラインナ…" at bounding box center [1152, 294] width 320 height 62
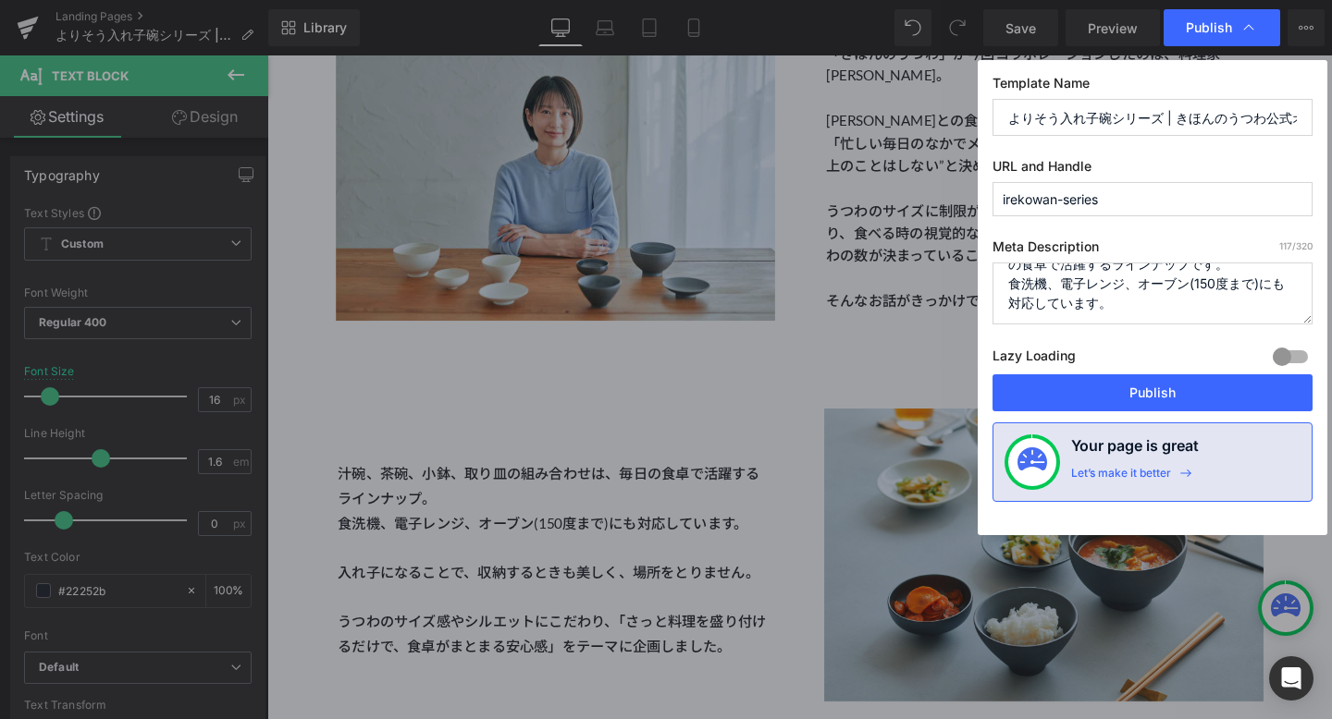
click at [1095, 319] on textarea "料理家 長谷川あかりさんとのコラボレーションにより生まれた「よりそう入れ子碗」シリーズ。 汁碗、茶碗、小鉢、取り皿の組み合わせは、毎日の食卓で活躍するラインナ…" at bounding box center [1152, 294] width 320 height 62
click at [1099, 316] on textarea "料理家 長谷川あかりさんとのコラボレーションにより生まれた「よりそう入れ子碗」シリーズ。 汁碗、茶碗、小鉢、取り皿の組み合わせは、毎日の食卓で活躍するラインナ…" at bounding box center [1152, 294] width 320 height 62
type textarea "料理家 長谷川あかりさんとのコラボレーションにより生まれた「よりそう入れ子碗」シリーズ。 汁碗、茶碗、小鉢、取り皿の組み合わせは、毎日の食卓で活躍するラインナ…"
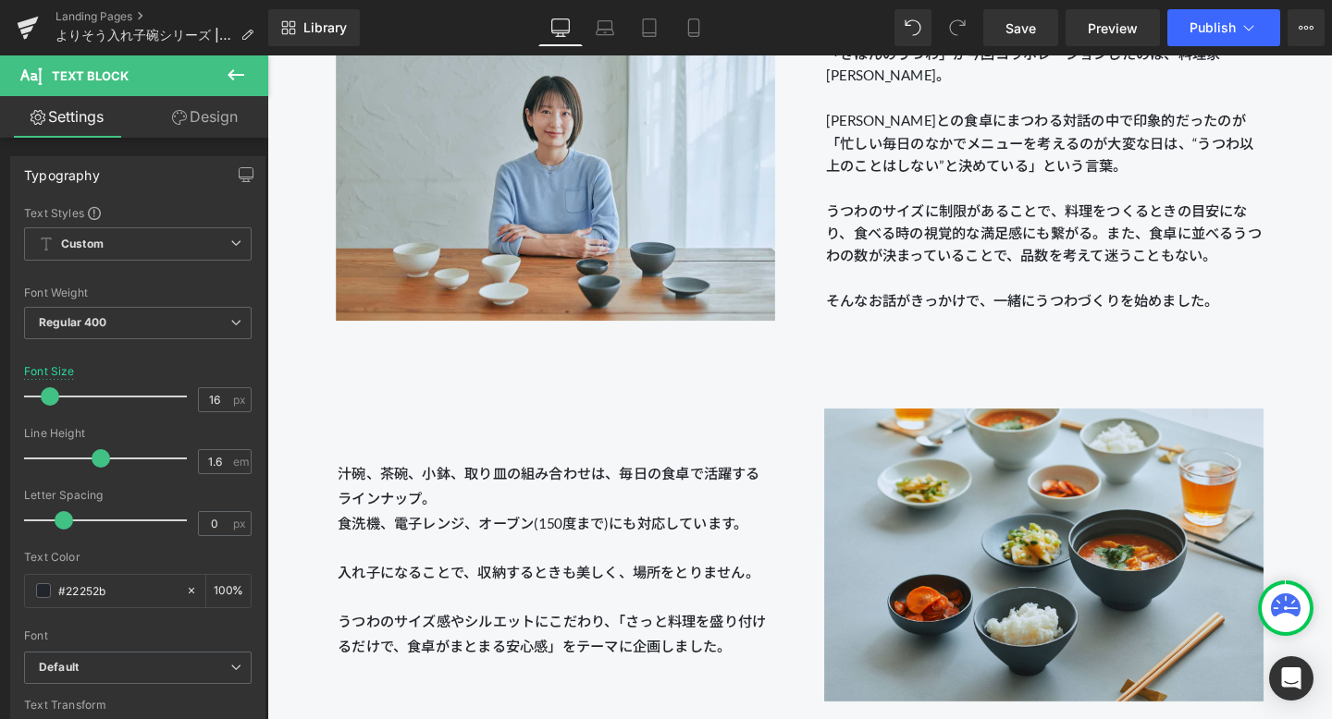
click at [1198, 29] on span "Publish" at bounding box center [1212, 27] width 46 height 15
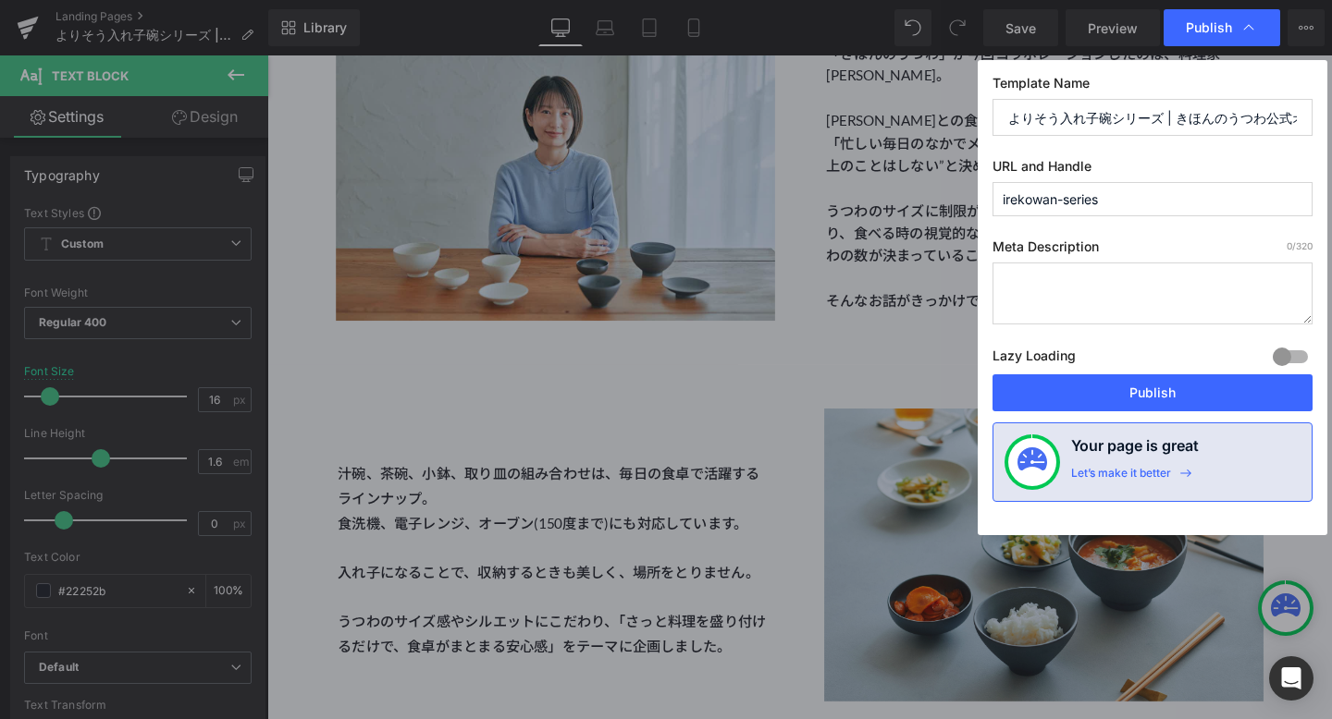
paste textarea "4つのうつわは、ひとつの碗にすっきりと収まり、収納場所を取らないのがポイント。 うつわを重ねた時の入れ子の美しさも魅力のひとつです。"
type textarea "4つのうつわは、ひとつの碗にすっきりと収まり、収納場所を取らないのがポイント。 うつわを重ねた時の入れ子の美しさも魅力のひとつです。"
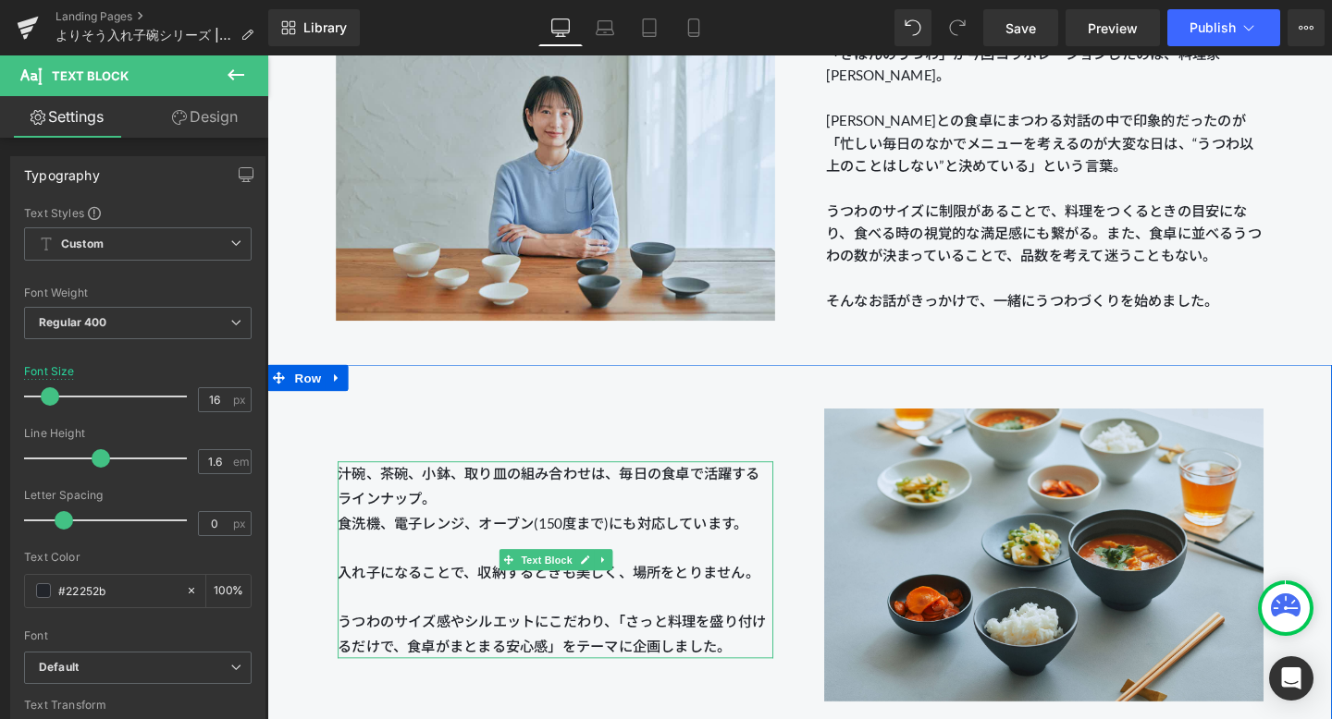
click at [590, 520] on p "汁碗、茶碗、小鉢、取り皿の組み合わせは、毎日の食卓で活躍するラインナップ。 食洗機、電子レンジ、オーブン(150度まで)にも対応しています。 入れ子になること…" at bounding box center [570, 586] width 458 height 207
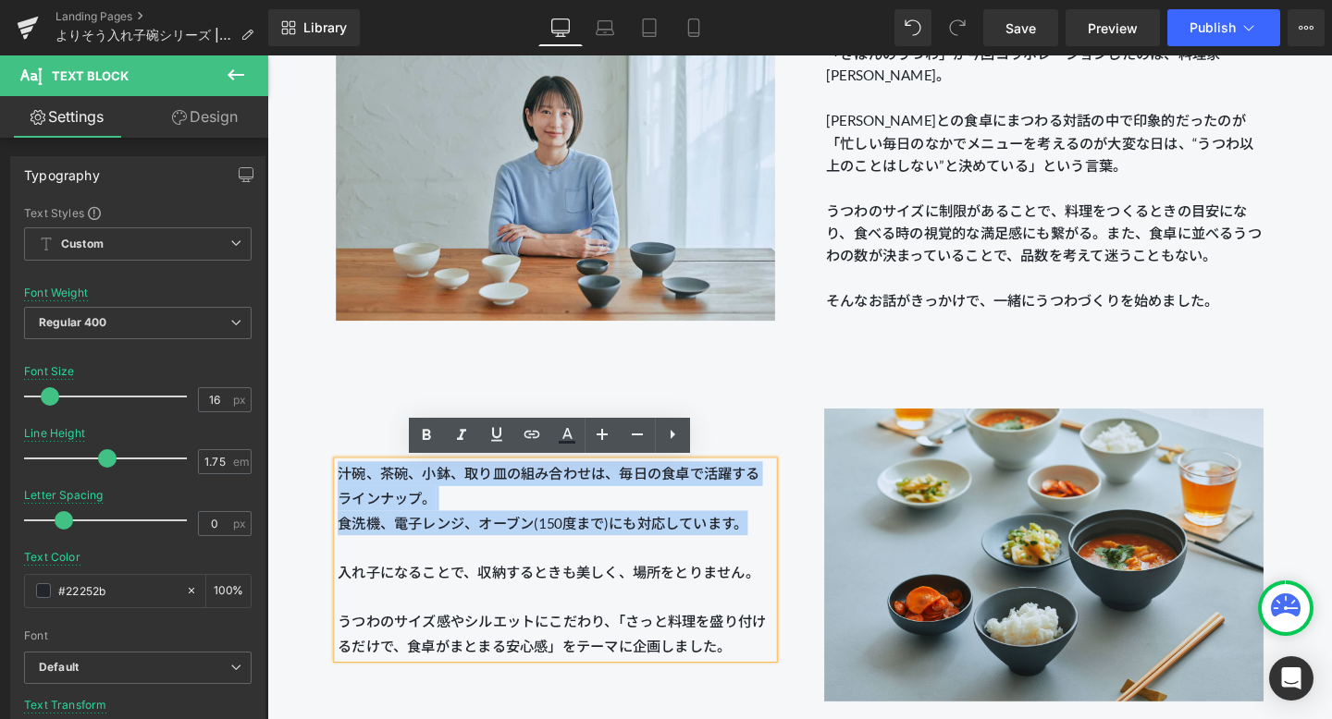
drag, startPoint x: 779, startPoint y: 544, endPoint x: 342, endPoint y: 489, distance: 439.9
click at [342, 489] on p "汁碗、茶碗、小鉢、取り皿の組み合わせは、毎日の食卓で活躍するラインナップ。 食洗機、電子レンジ、オーブン(150度まで)にも対応しています。 入れ子になること…" at bounding box center [570, 586] width 458 height 207
copy span "汁碗、茶碗、小鉢、取り皿の組み合わせは、毎日の食卓で活躍するラインナップ。 食洗機、電子レンジ、オーブン(150度まで)にも対応しています。"
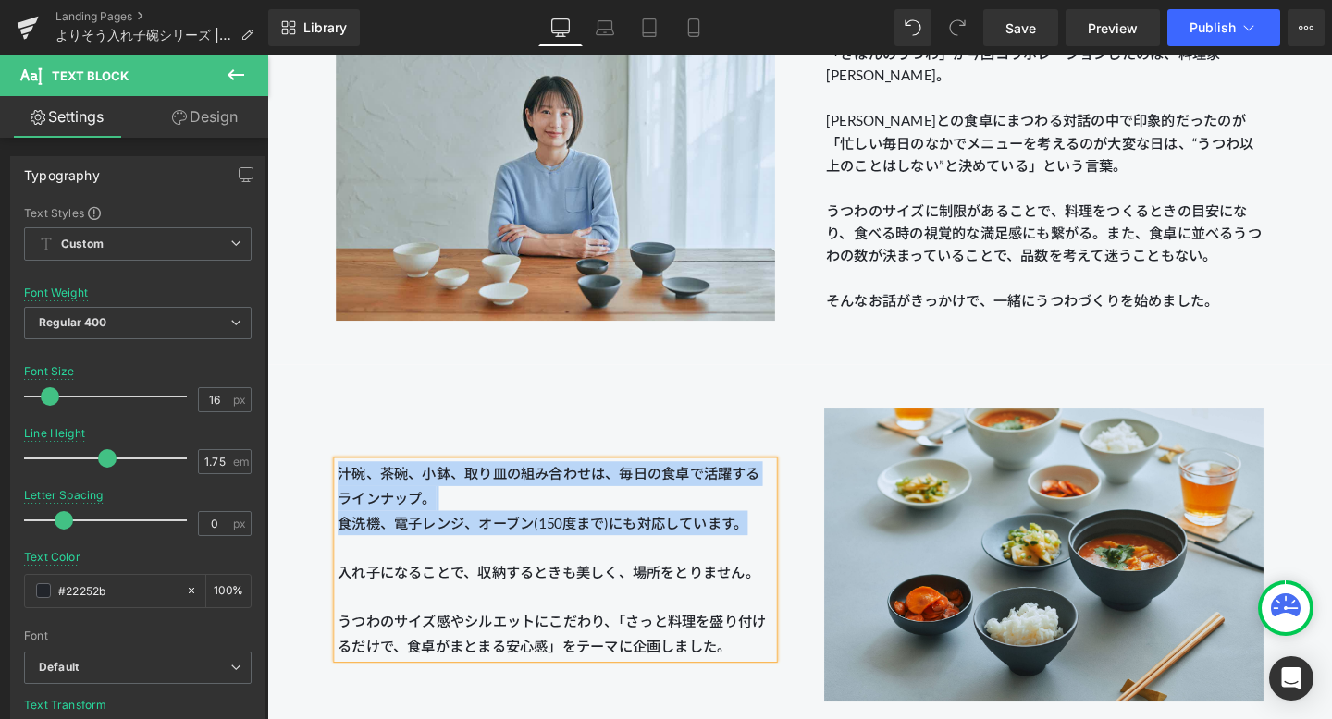
click at [569, 535] on p "汁碗、茶碗、小鉢、取り皿の組み合わせは、毎日の食卓で活躍するラインナップ。 食洗機、電子レンジ、オーブン(150度まで)にも対応しています。 入れ子になること…" at bounding box center [570, 586] width 458 height 207
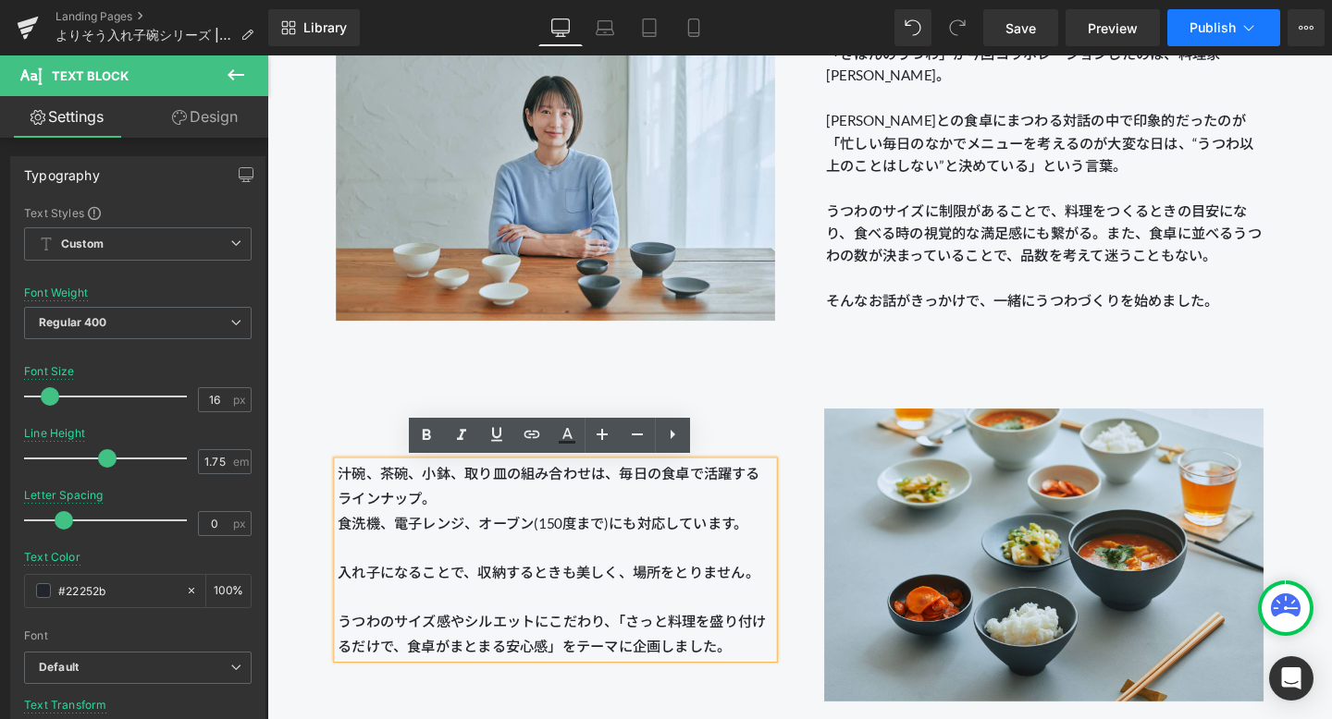
click at [1213, 34] on span "Publish" at bounding box center [1212, 27] width 46 height 15
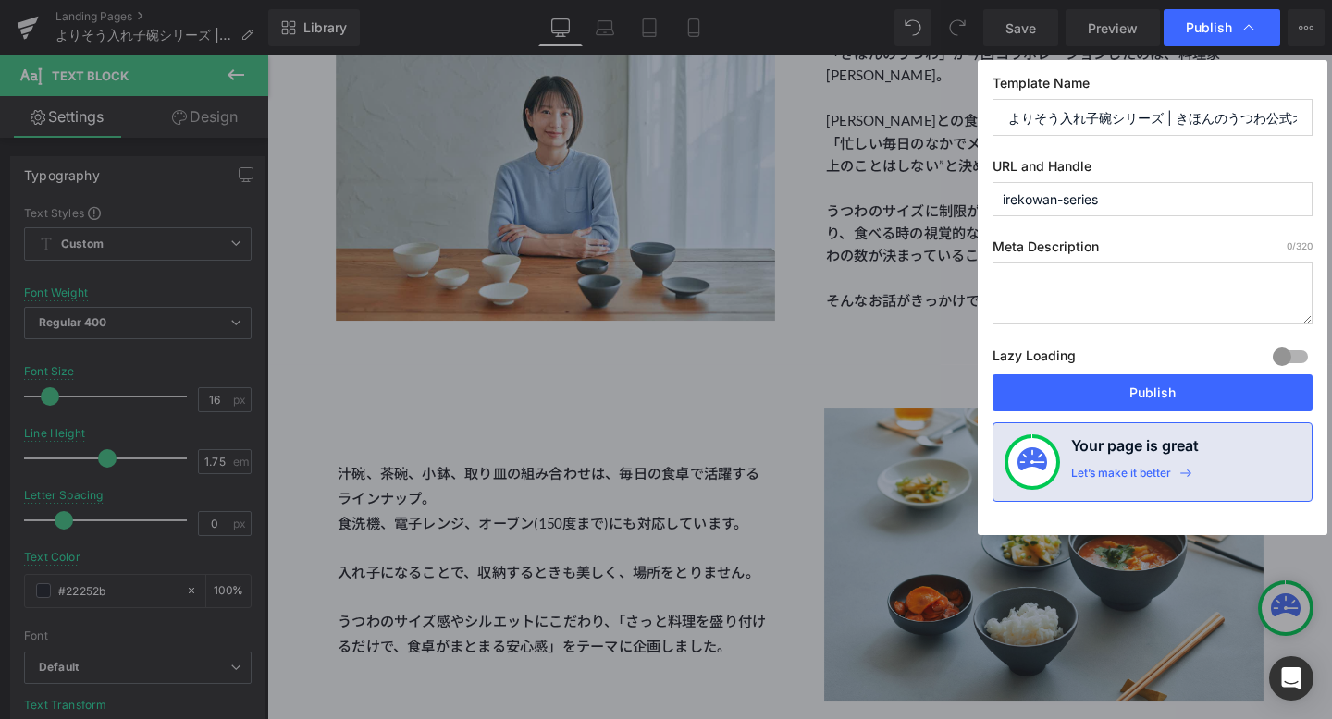
click at [1127, 293] on textarea at bounding box center [1152, 294] width 320 height 62
paste textarea "汁碗、茶碗、小鉢、取り皿の組み合わせは、毎日の食卓で活躍するラインナップ。 食洗機、電子レンジ、オーブン(150度まで)にも対応しています。"
click at [1013, 277] on textarea "汁碗、茶碗、小鉢、取り皿の組み合わせは、毎日の食卓で活躍するラインナップ。 食洗機、電子レンジ、オーブン(150度まで)にも対応しています。" at bounding box center [1152, 294] width 320 height 62
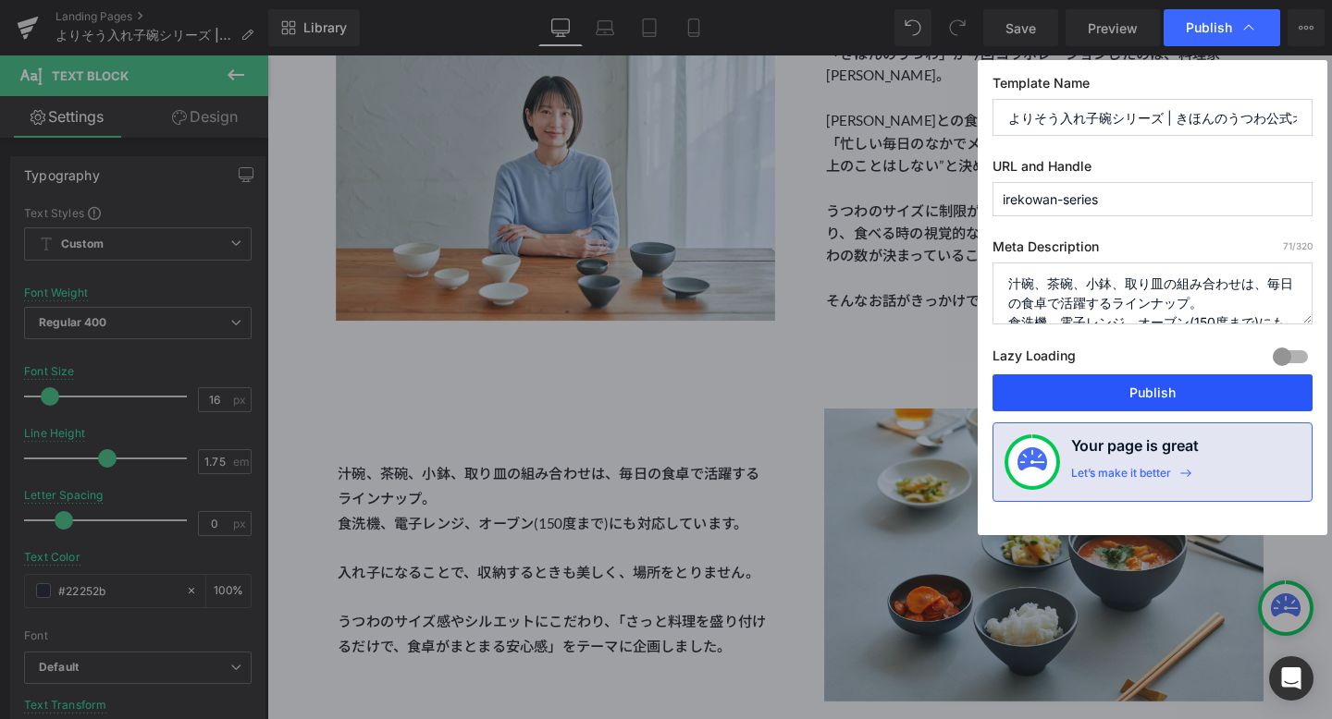
paste textarea "料理家の長谷川あかりさんとのコラボレーションアイテム「よりそう入れ子碗」シリーズ"
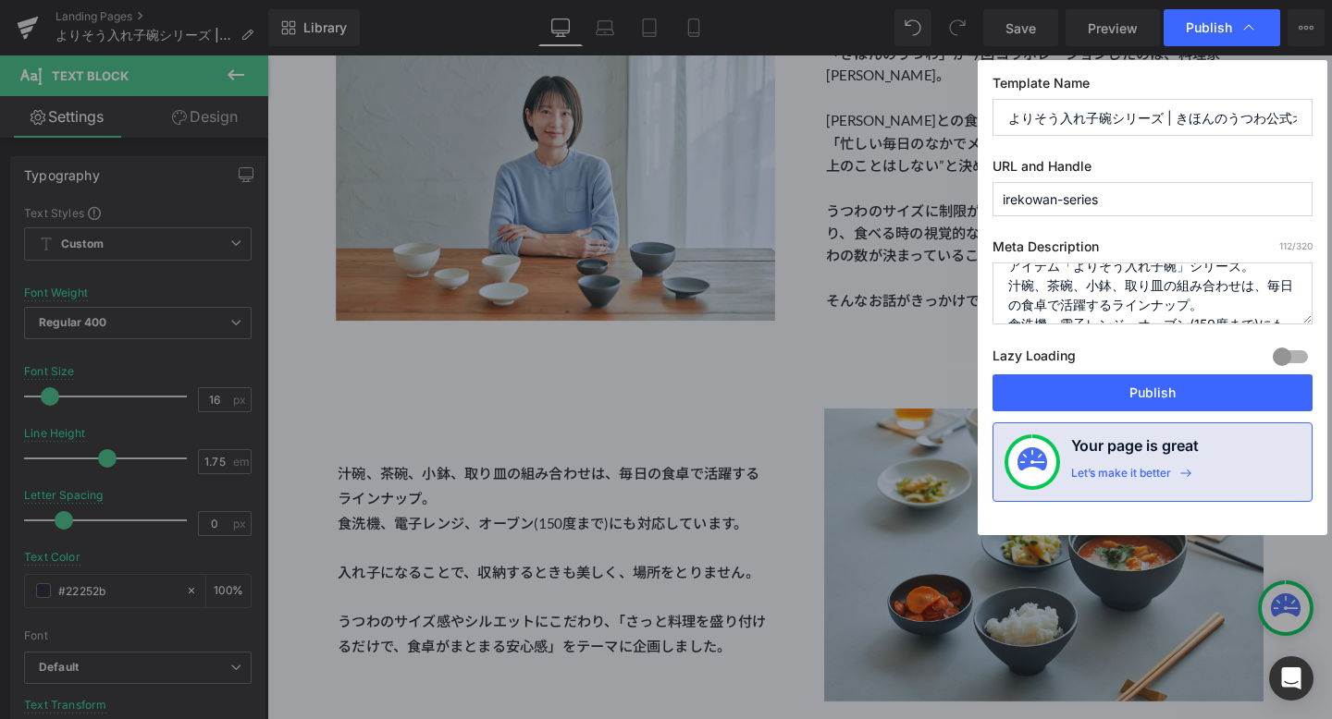
scroll to position [40, 0]
click at [1204, 301] on textarea "料理家の長谷川あかりさんとのコラボレーションアイテム「よりそう入れ子碗」シリーズ。 汁碗、茶碗、小鉢、取り皿の組み合わせは、毎日の食卓で活躍するラインナップ。…" at bounding box center [1152, 294] width 320 height 62
click at [1202, 302] on textarea "料理家の長谷川あかりさんとのコラボレーションアイテム「よりそう入れ子碗」シリーズ。 汁碗、茶碗、小鉢、取り皿の組み合わせは、毎日の食卓で活躍するラインナップで…" at bounding box center [1152, 294] width 320 height 62
click at [1106, 307] on textarea "料理家の長谷川あかりさんとのコラボレーションアイテム「よりそう入れ子碗」シリーズ。 汁碗、茶碗、小鉢、取り皿の組み合わせは、毎日の食卓で活躍するラインナップで…" at bounding box center [1152, 294] width 320 height 62
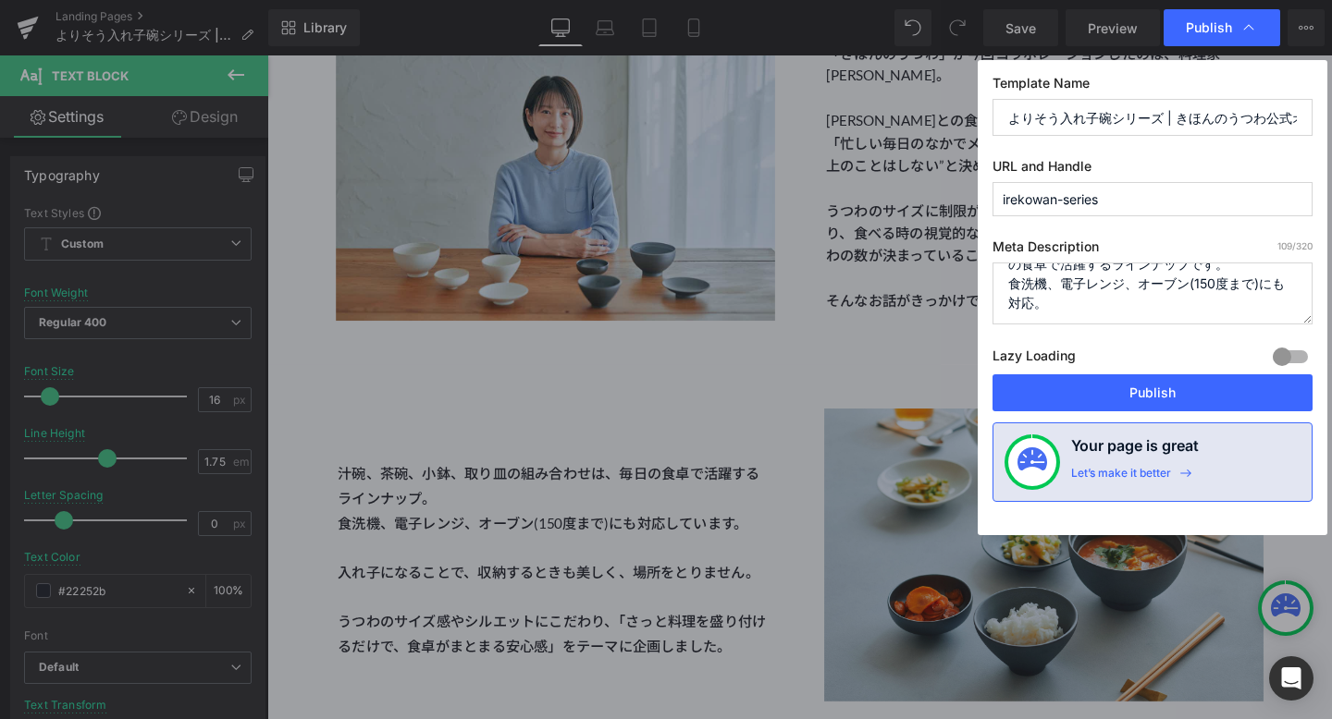
paste textarea "うつわを重ねた時の入れ子の美しさも魅力のひとつです。"
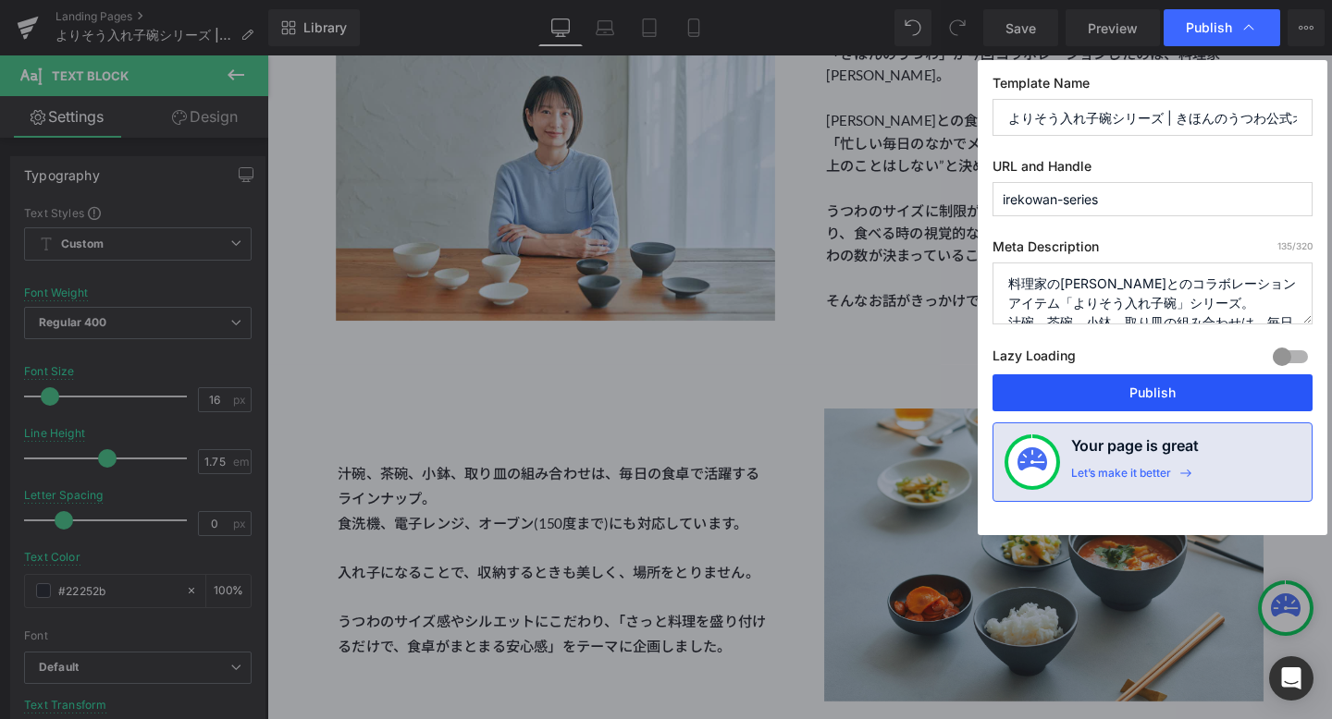
type textarea "料理家の長谷川あかりさんとのコラボレーションアイテム「よりそう入れ子碗」シリーズ。 汁碗、茶碗、小鉢、取り皿の組み合わせは、毎日の食卓で活躍するラインナップで…"
click at [0, 0] on button "Publish" at bounding box center [0, 0] width 0 height 0
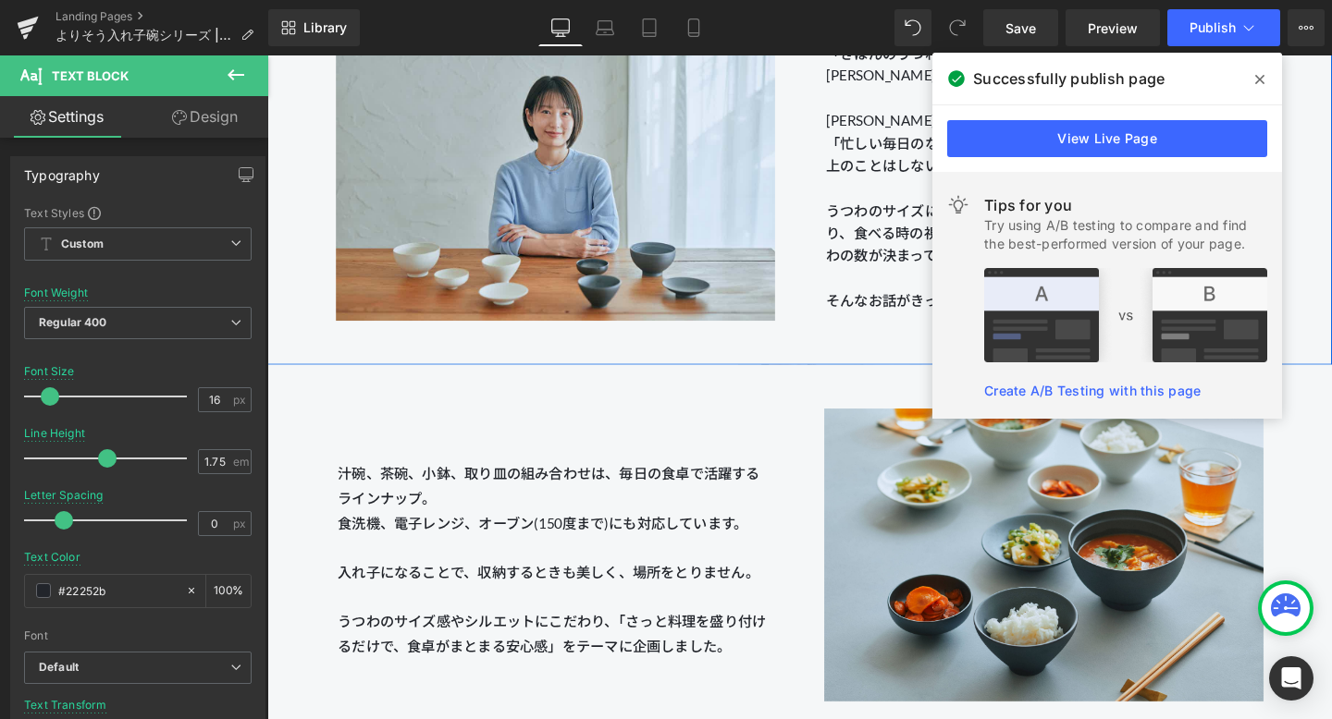
click at [838, 240] on div "「きほんのうつわ」が今回コラボレーションしたのは、料理家 長谷川あかりさん。 長谷川あかりさんとの食卓にまつわる対話の中で印象的だったのが「忙しい毎日のなかで…" at bounding box center [1083, 118] width 513 height 413
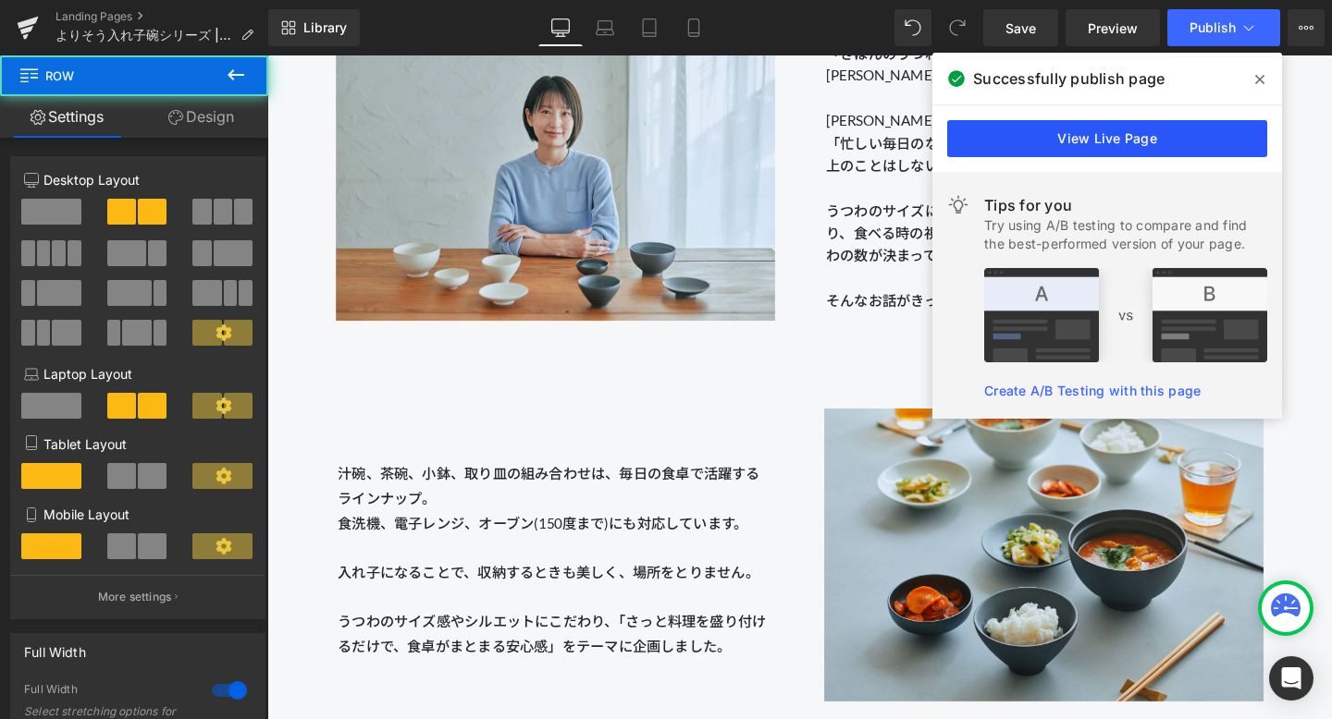
click at [0, 0] on link "View Live Page" at bounding box center [0, 0] width 0 height 0
